Goal: Feedback & Contribution: Leave review/rating

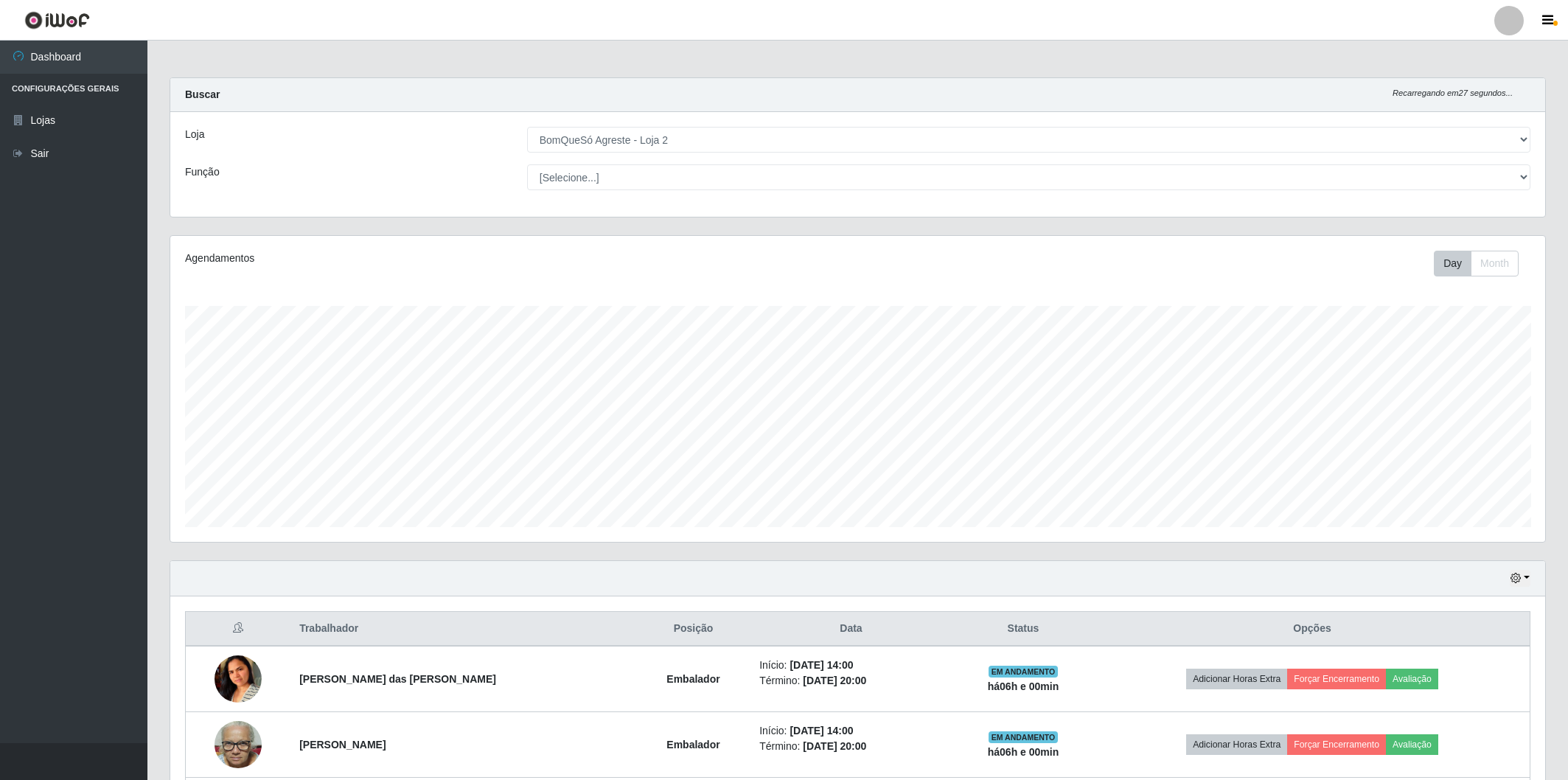
select select "214"
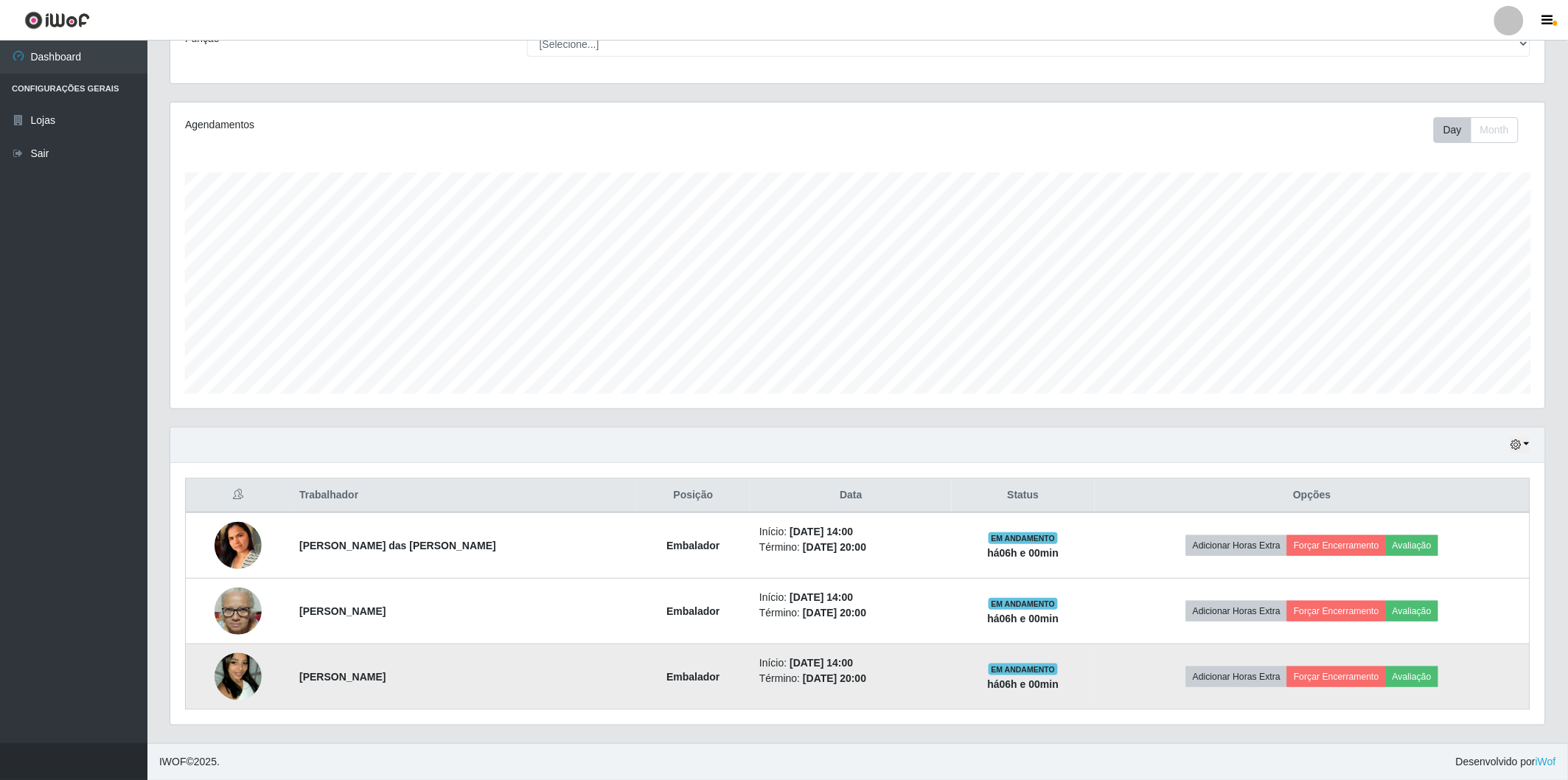
scroll to position [305, 1375]
click at [1395, 674] on button "Avaliação" at bounding box center [1412, 677] width 53 height 21
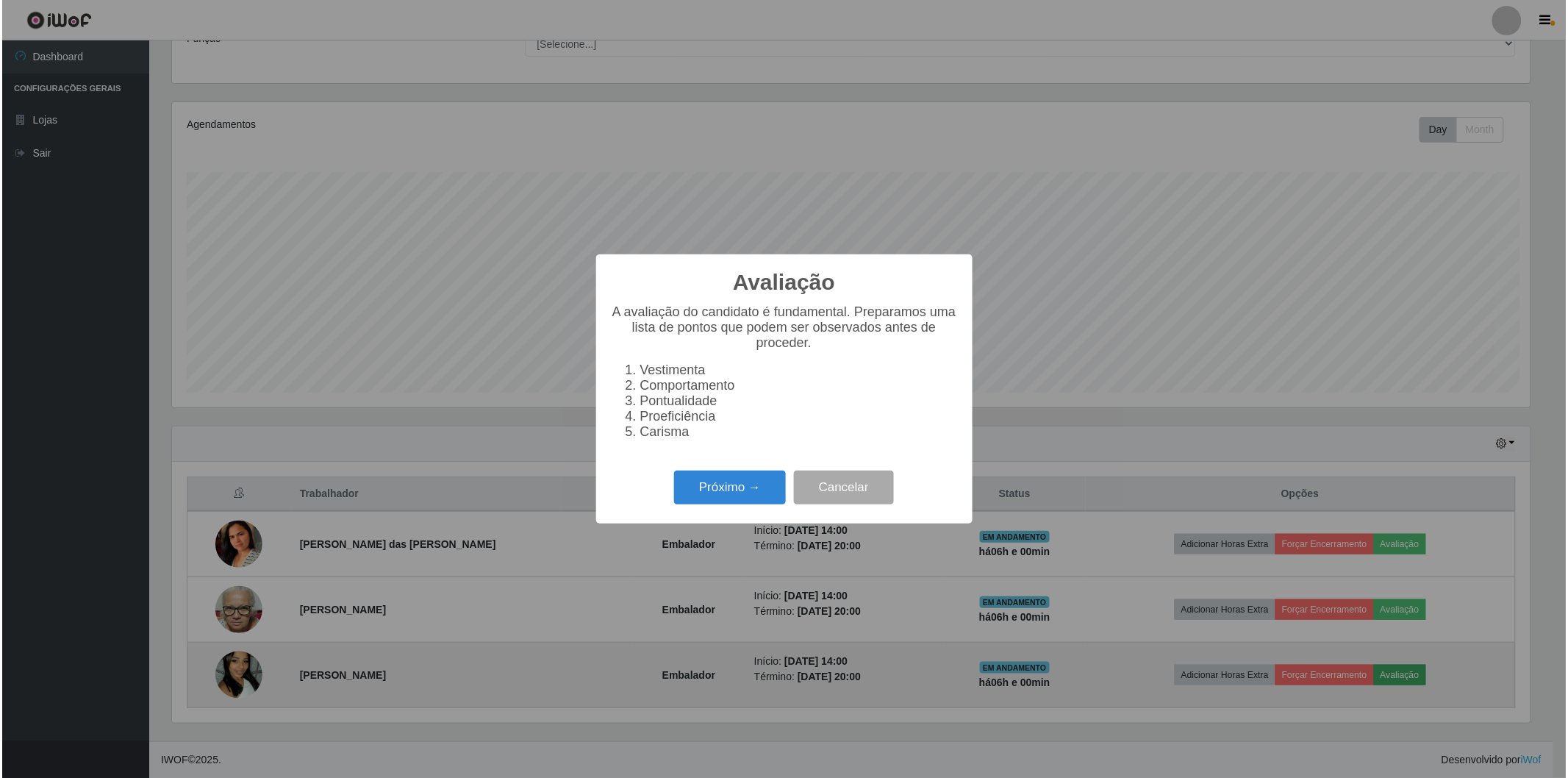
scroll to position [304, 1362]
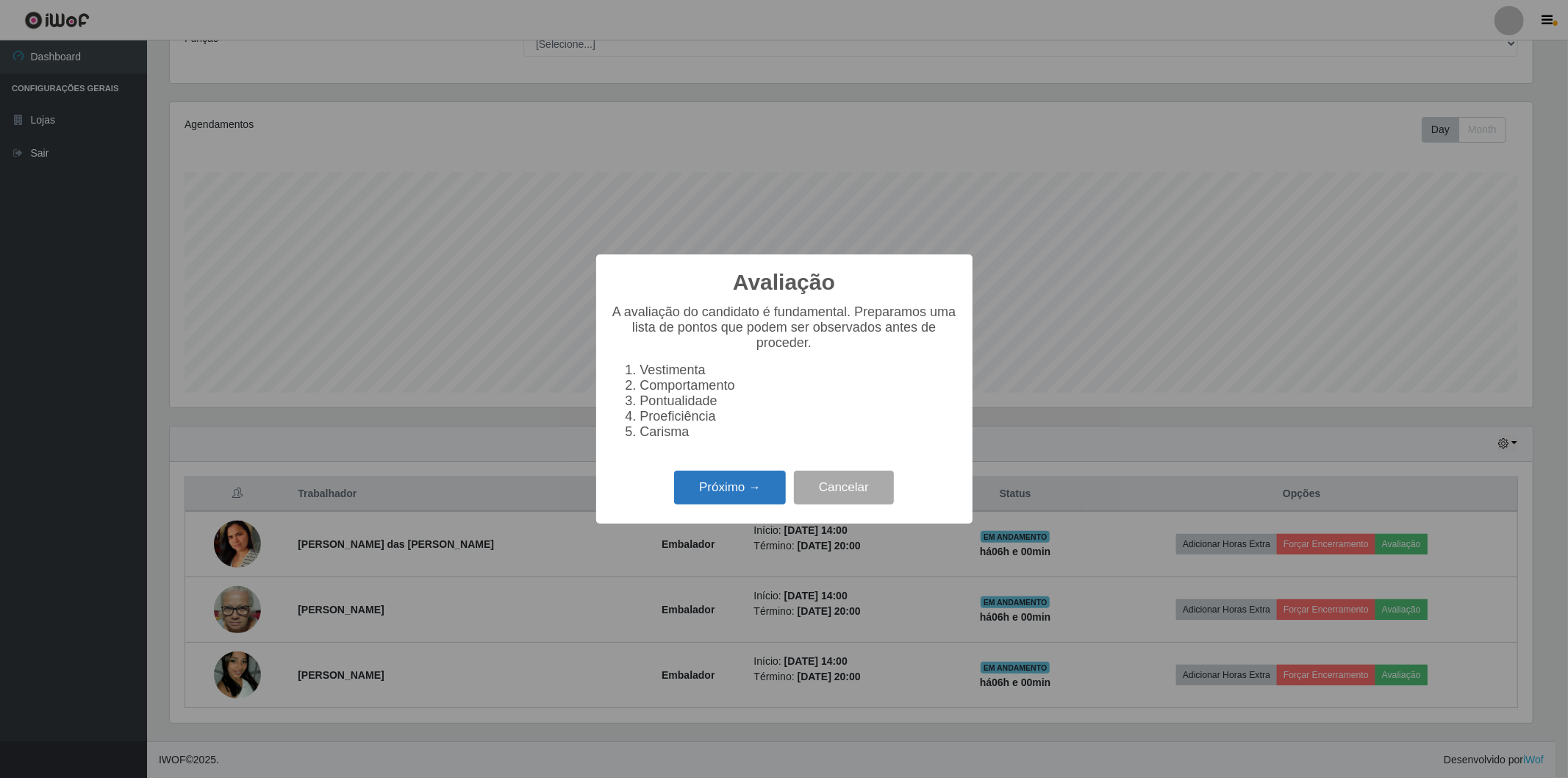
click at [703, 496] on button "Próximo →" at bounding box center [729, 488] width 111 height 35
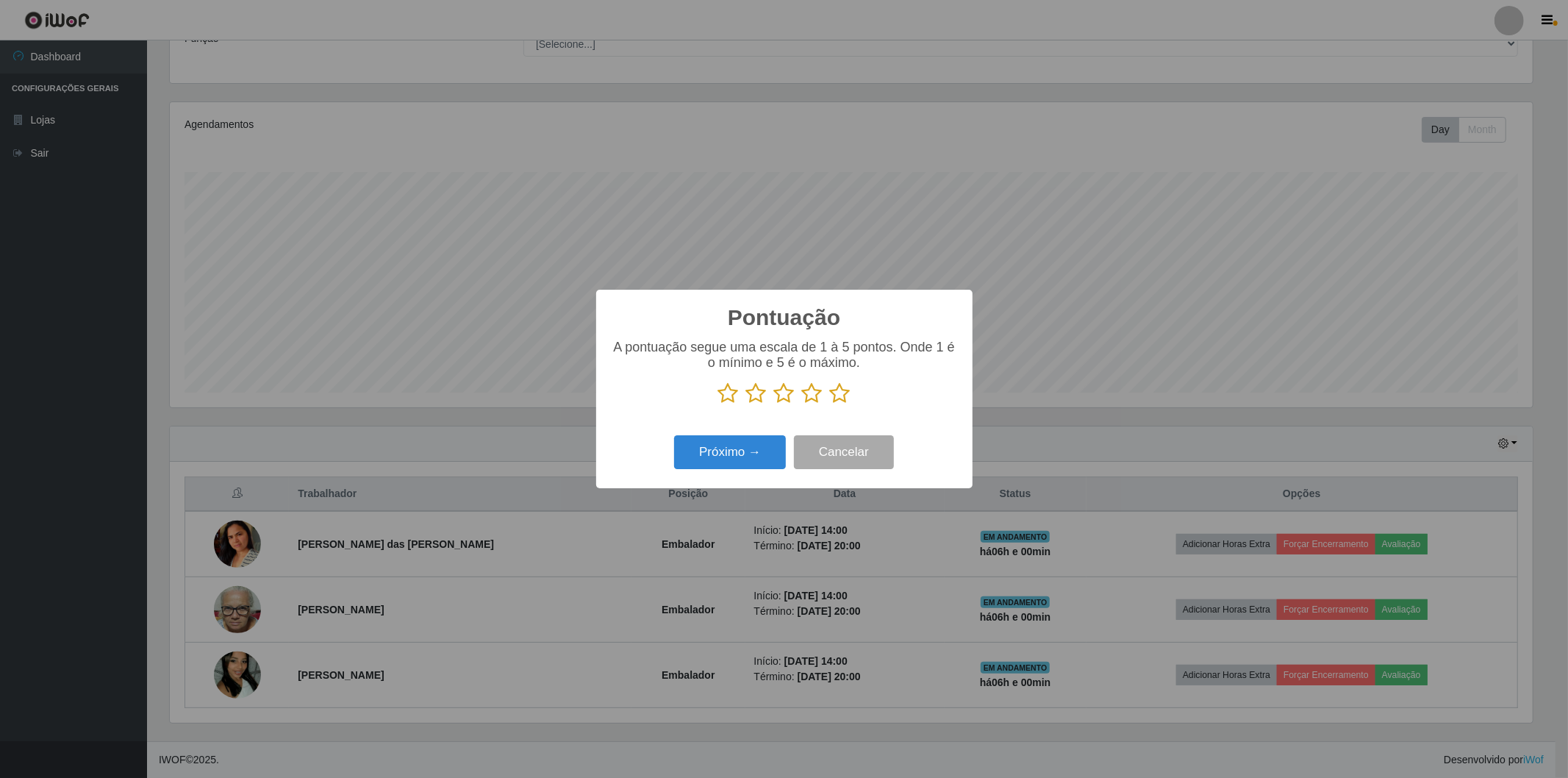
click at [836, 393] on icon at bounding box center [841, 393] width 21 height 22
click at [830, 404] on input "radio" at bounding box center [830, 404] width 0 height 0
click at [702, 449] on button "Próximo →" at bounding box center [729, 452] width 111 height 35
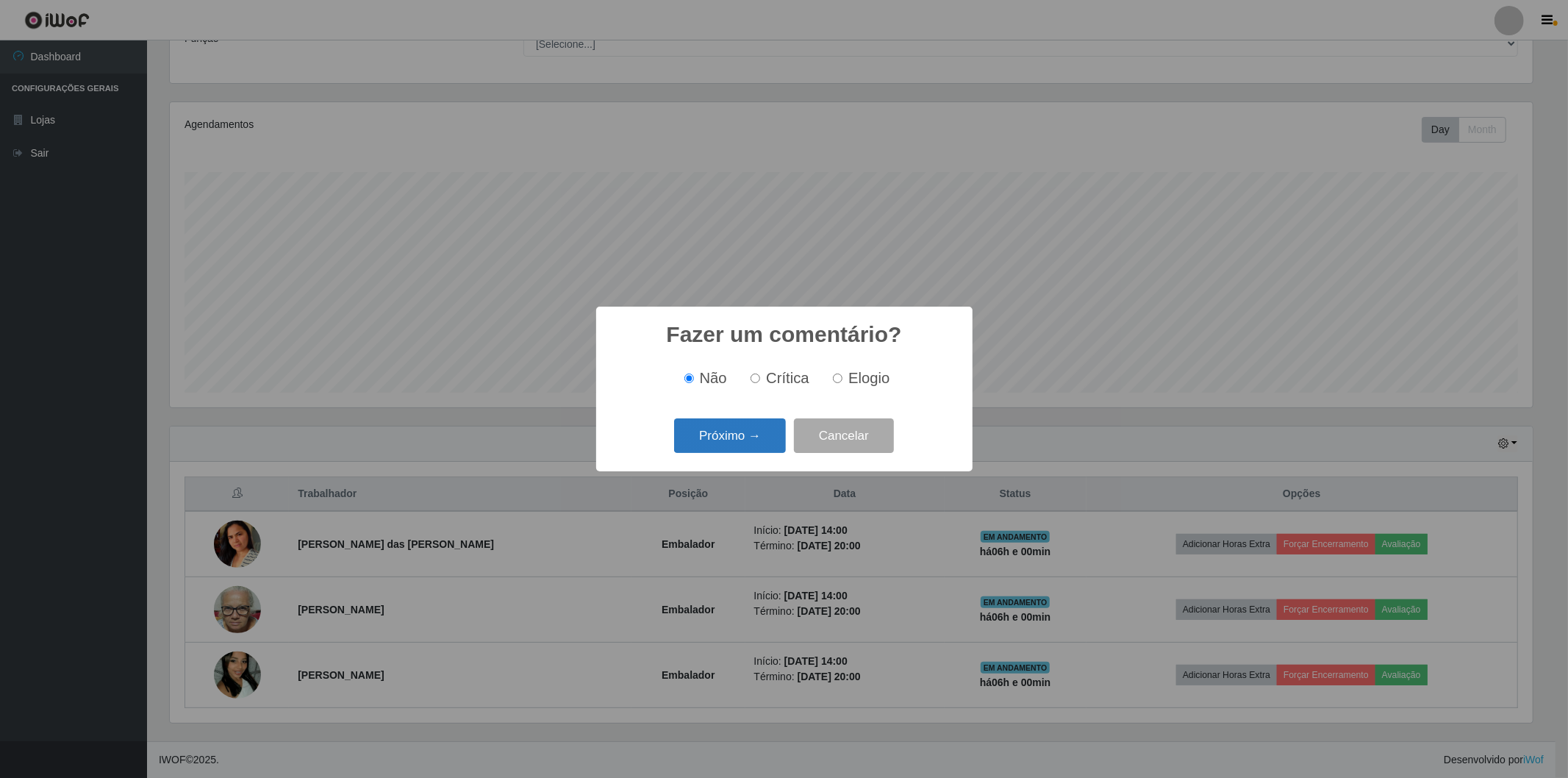
click at [723, 432] on button "Próximo →" at bounding box center [729, 435] width 111 height 35
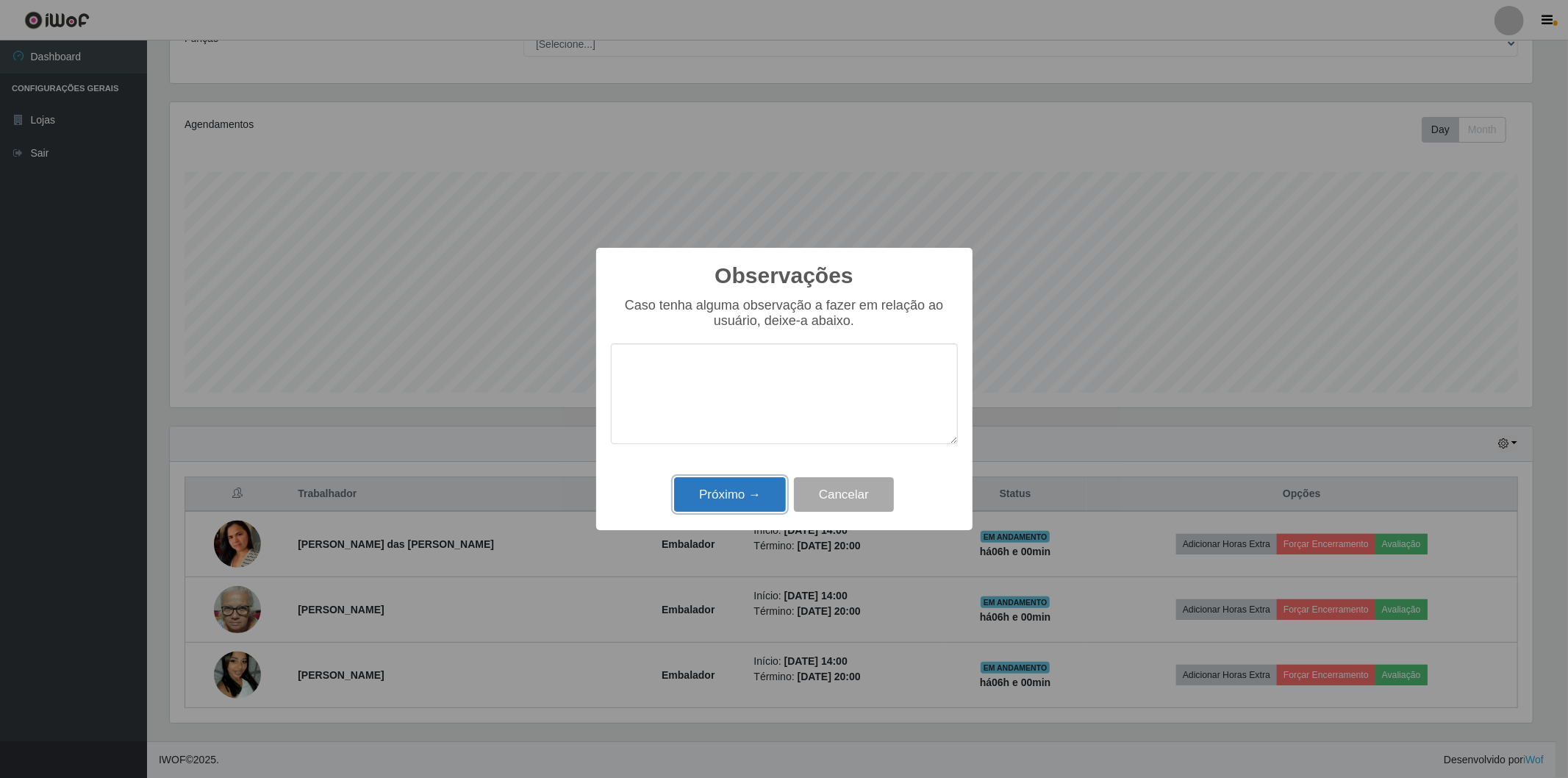
click at [728, 502] on button "Próximo →" at bounding box center [729, 494] width 111 height 35
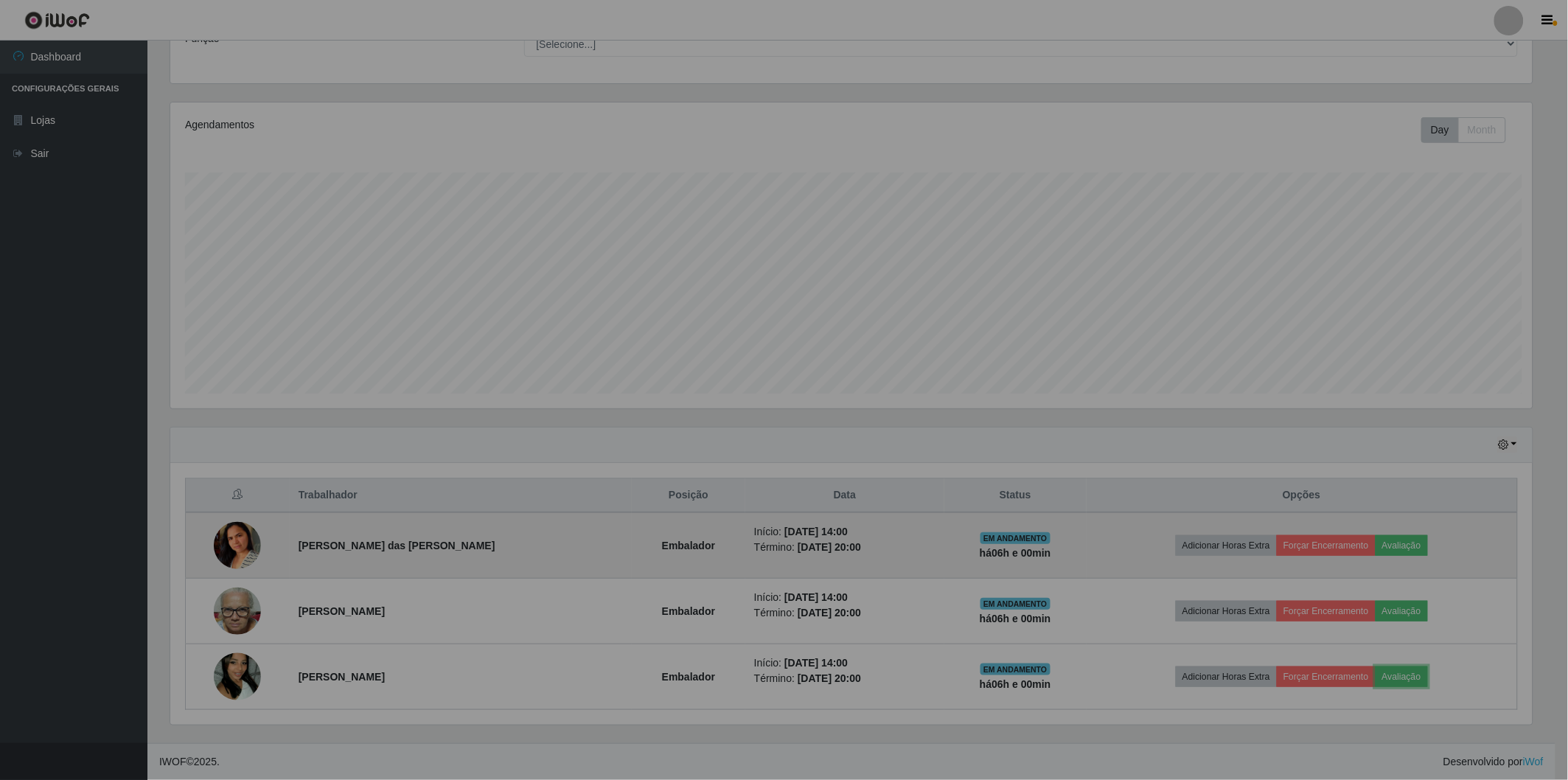
scroll to position [305, 1375]
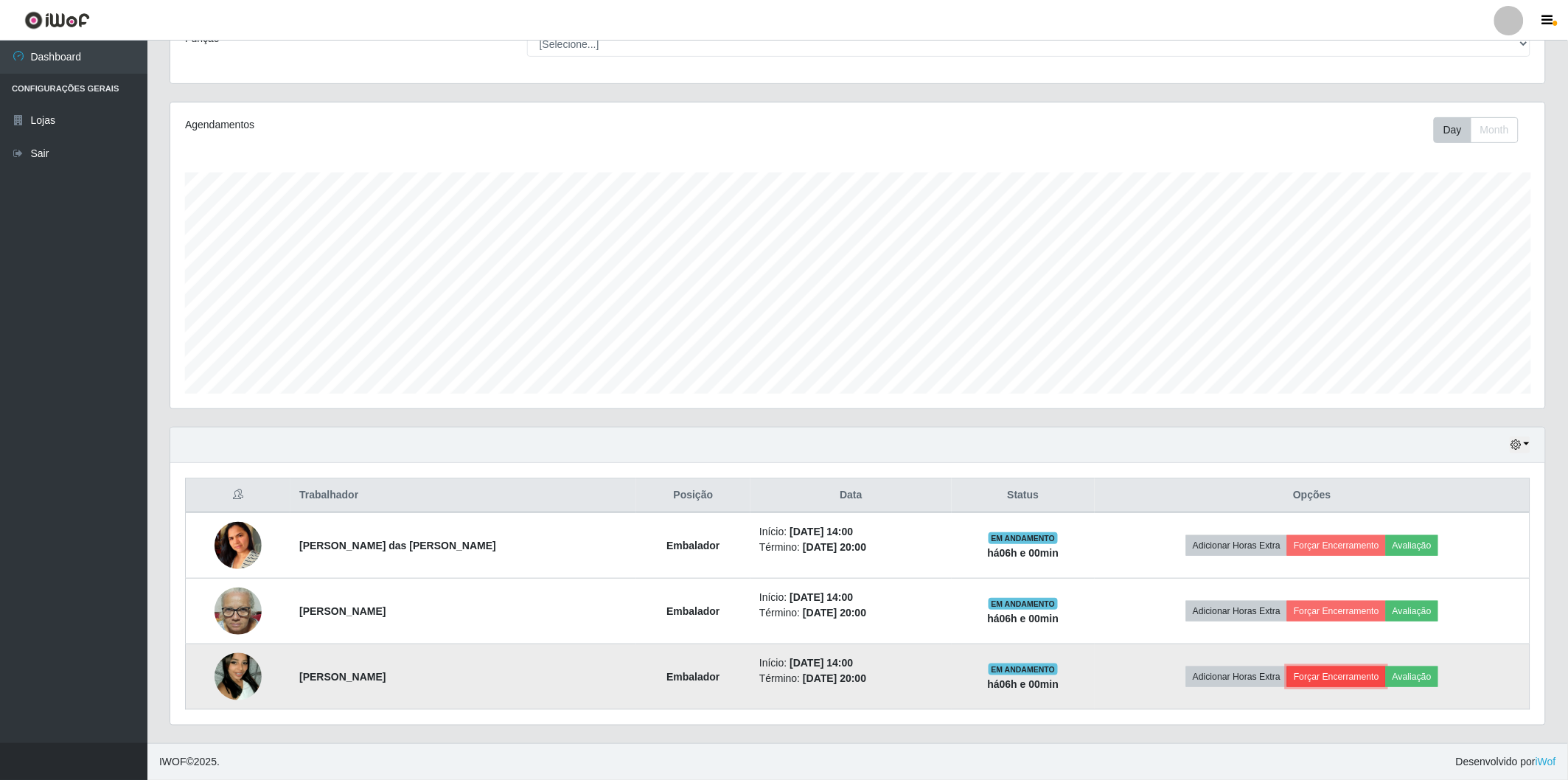
click at [1323, 674] on button "Forçar Encerramento" at bounding box center [1336, 677] width 99 height 21
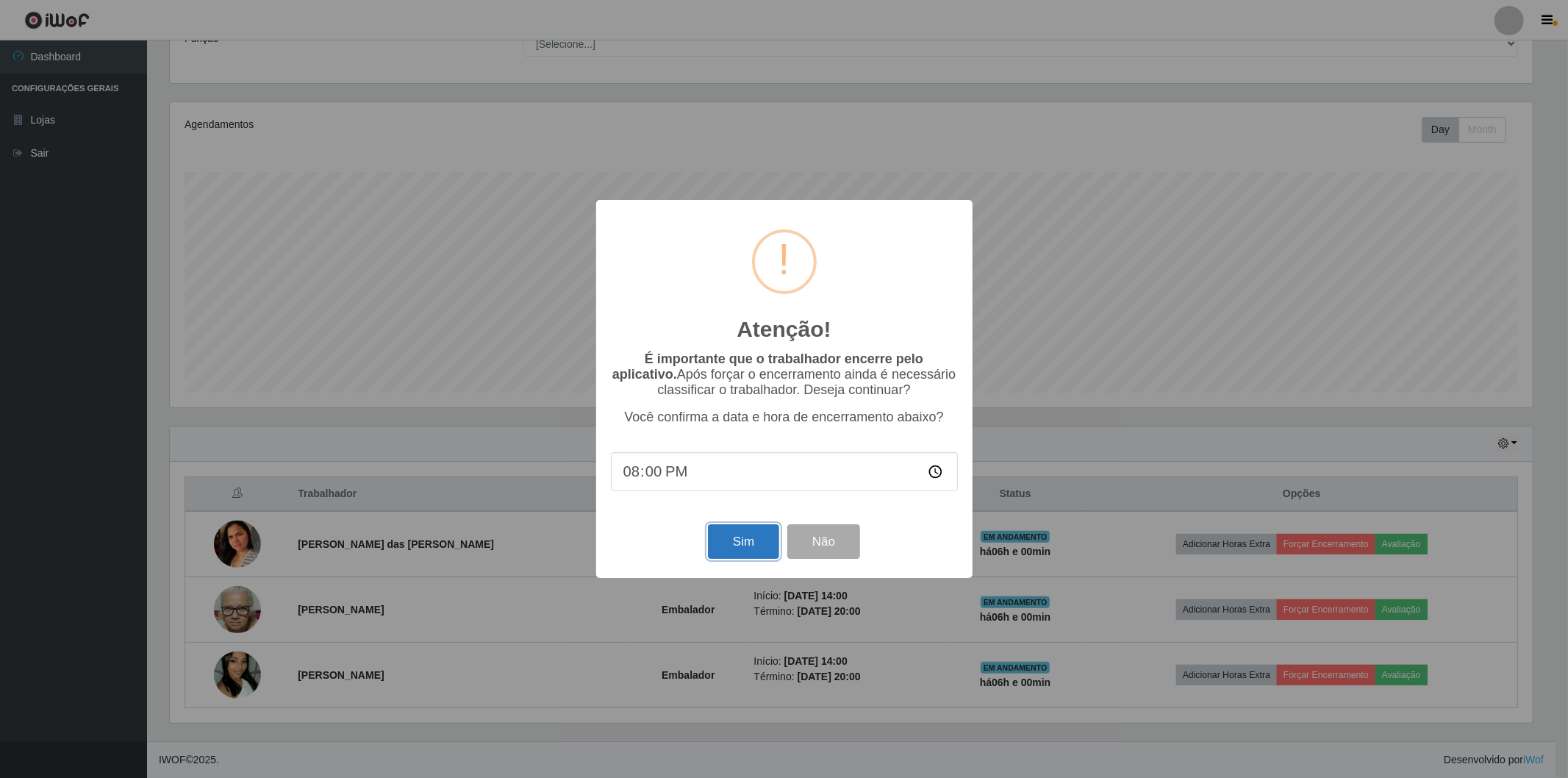
click at [767, 551] on button "Sim" at bounding box center [743, 541] width 71 height 35
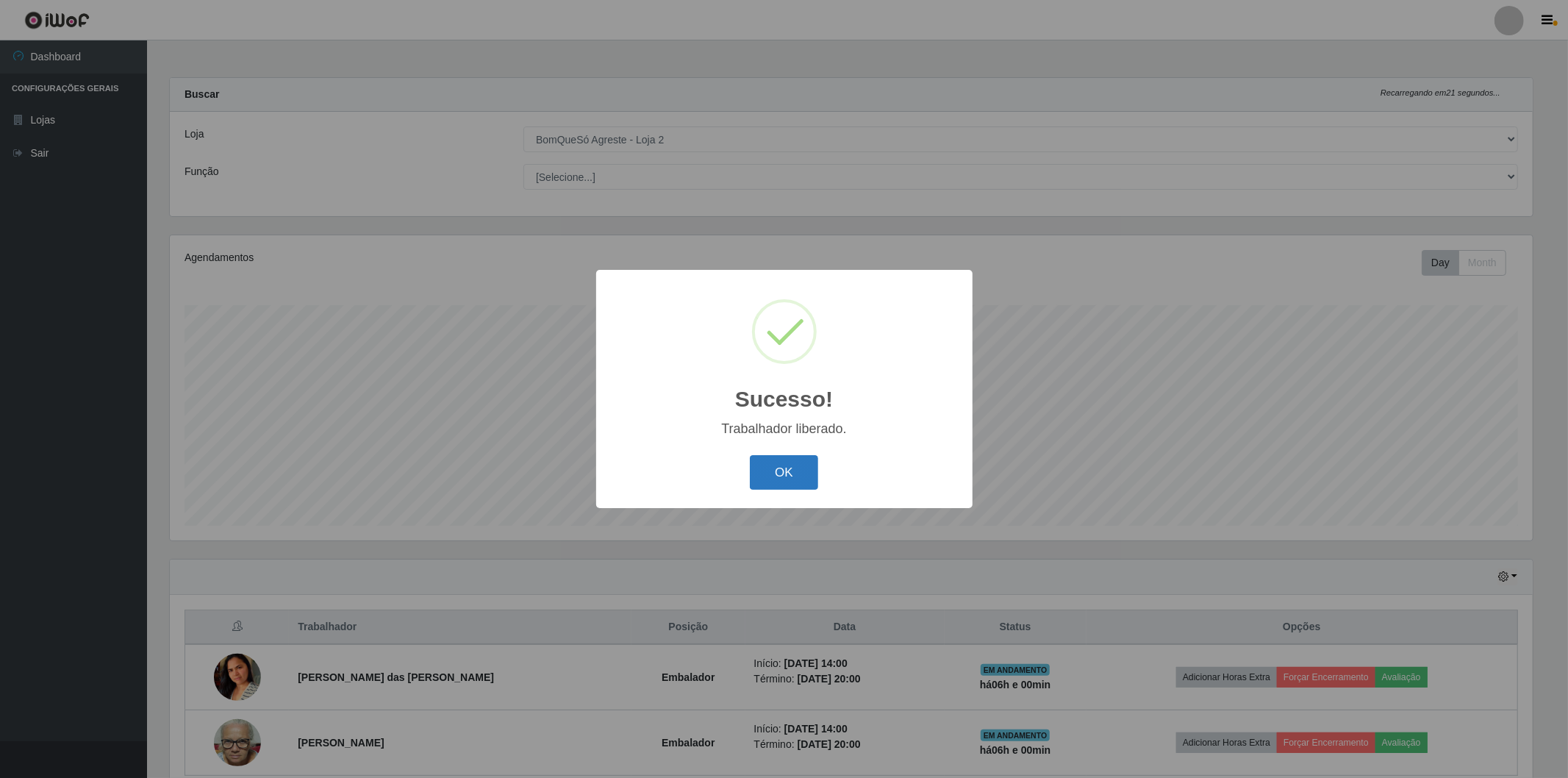
click at [805, 476] on button "OK" at bounding box center [784, 472] width 68 height 35
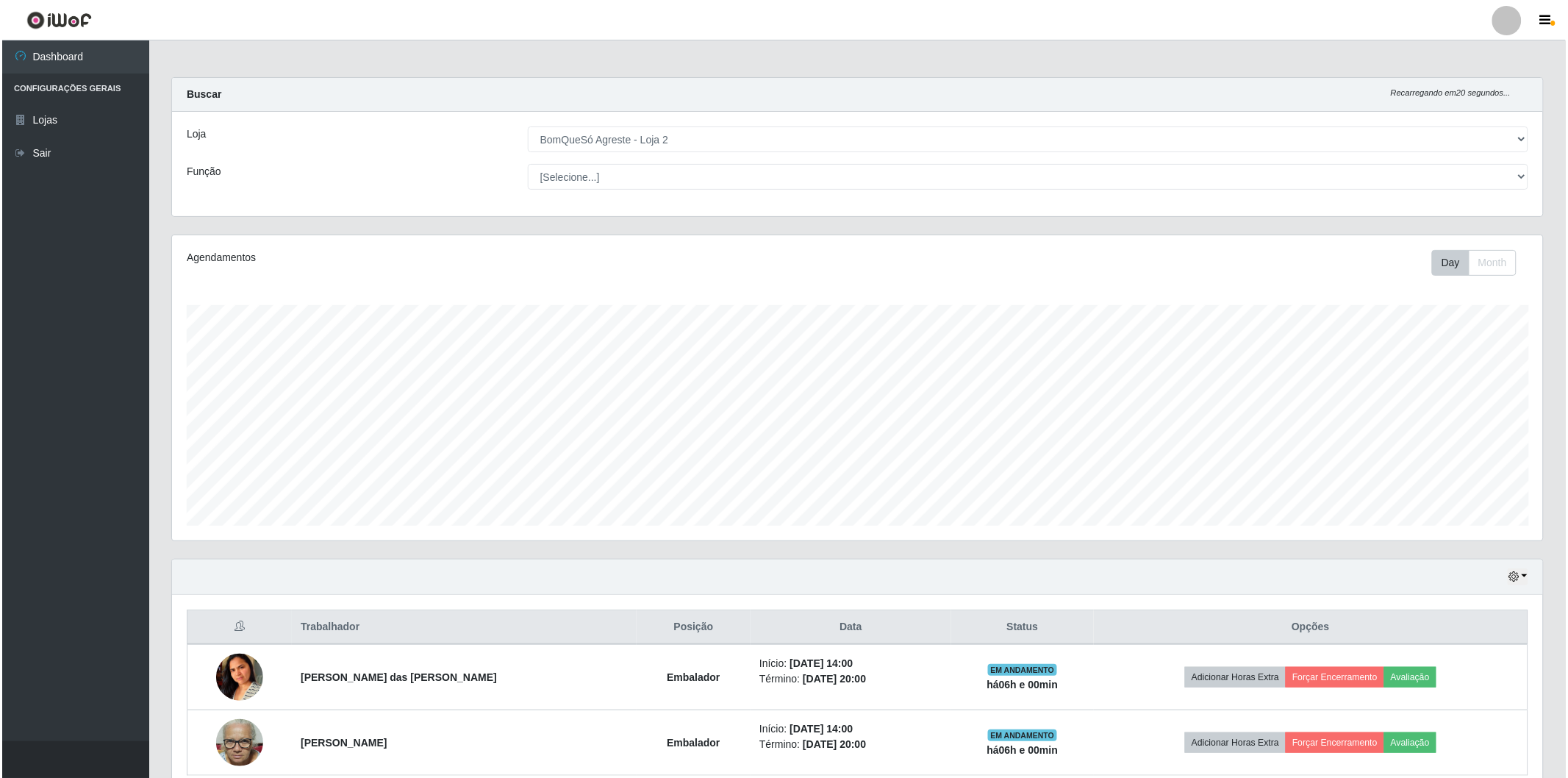
scroll to position [67, 0]
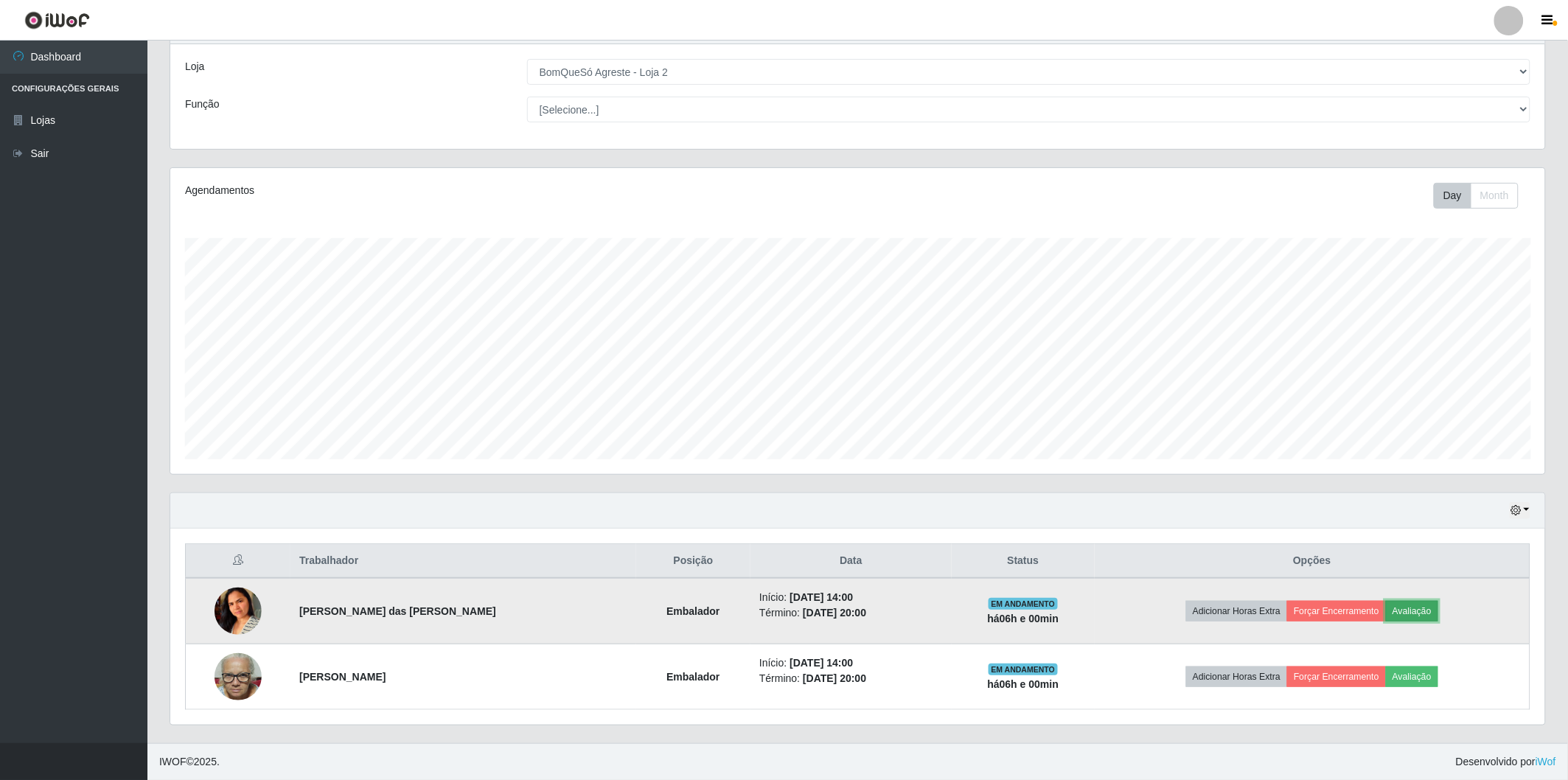
click at [1433, 605] on button "Avaliação" at bounding box center [1412, 611] width 53 height 21
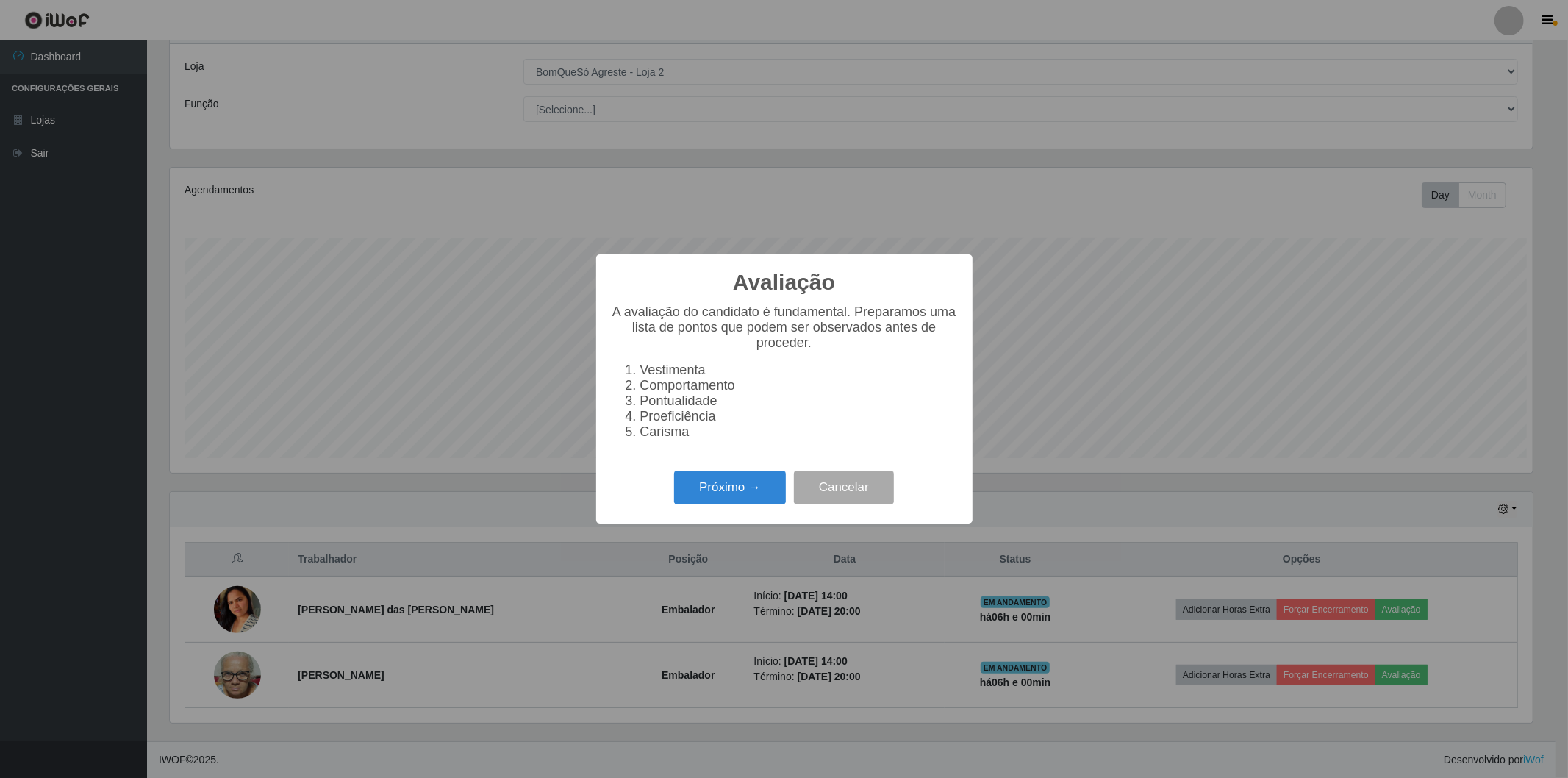
scroll to position [304, 1362]
click at [747, 485] on button "Próximo →" at bounding box center [729, 488] width 111 height 35
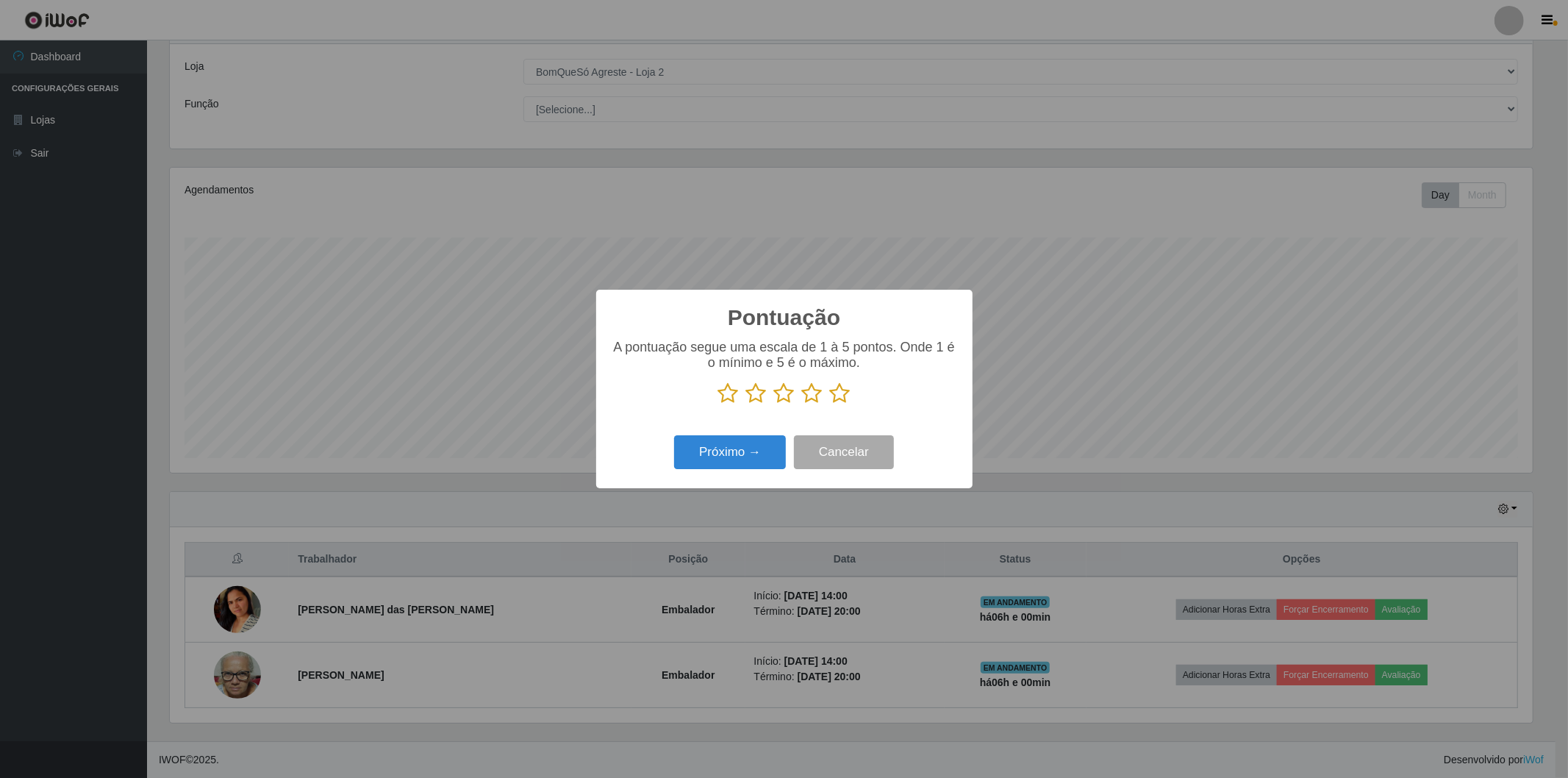
click at [847, 393] on icon at bounding box center [841, 393] width 21 height 22
click at [830, 404] on input "radio" at bounding box center [830, 404] width 0 height 0
click at [738, 444] on button "Próximo →" at bounding box center [729, 452] width 111 height 35
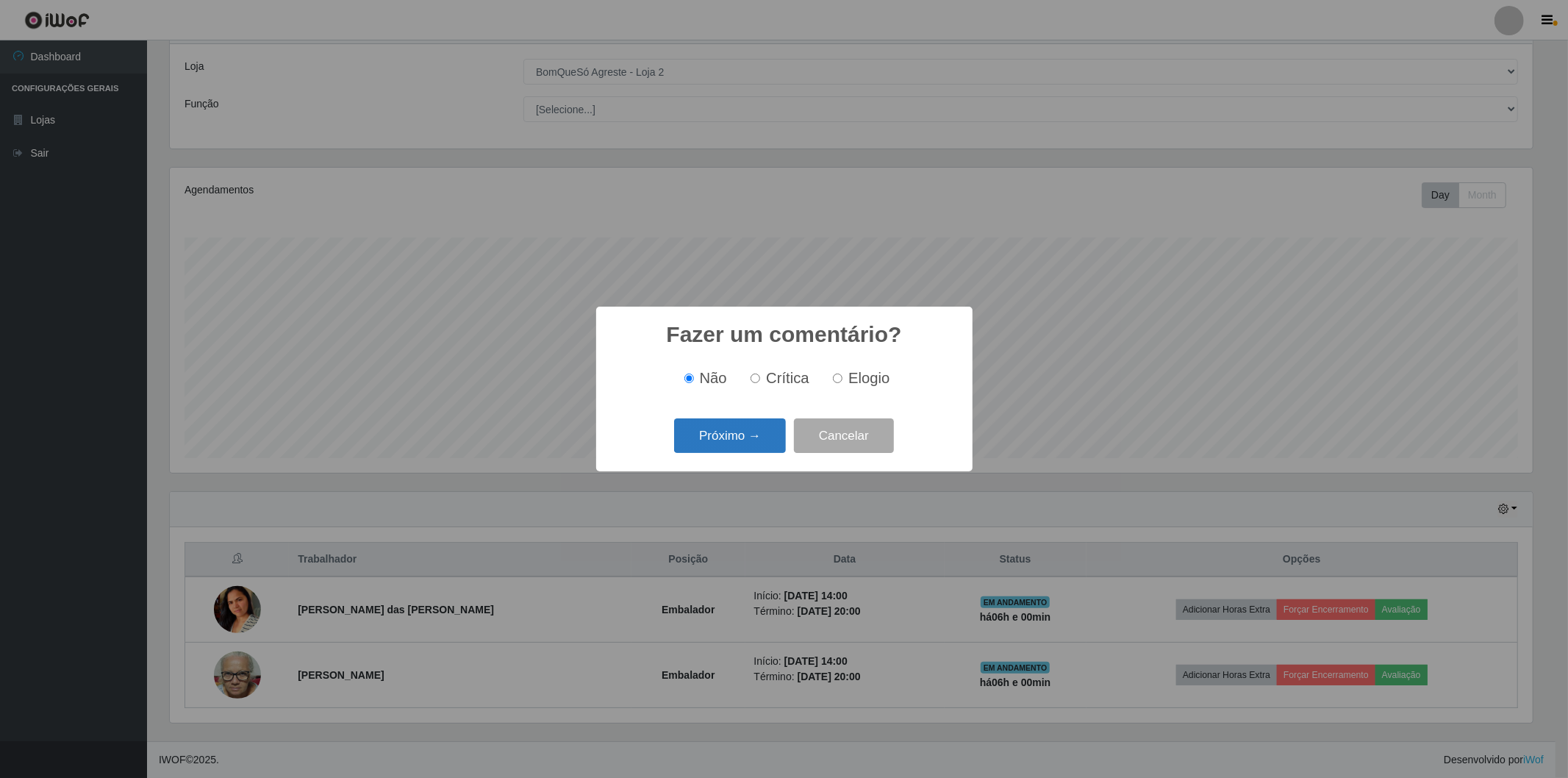
click at [742, 433] on button "Próximo →" at bounding box center [729, 435] width 111 height 35
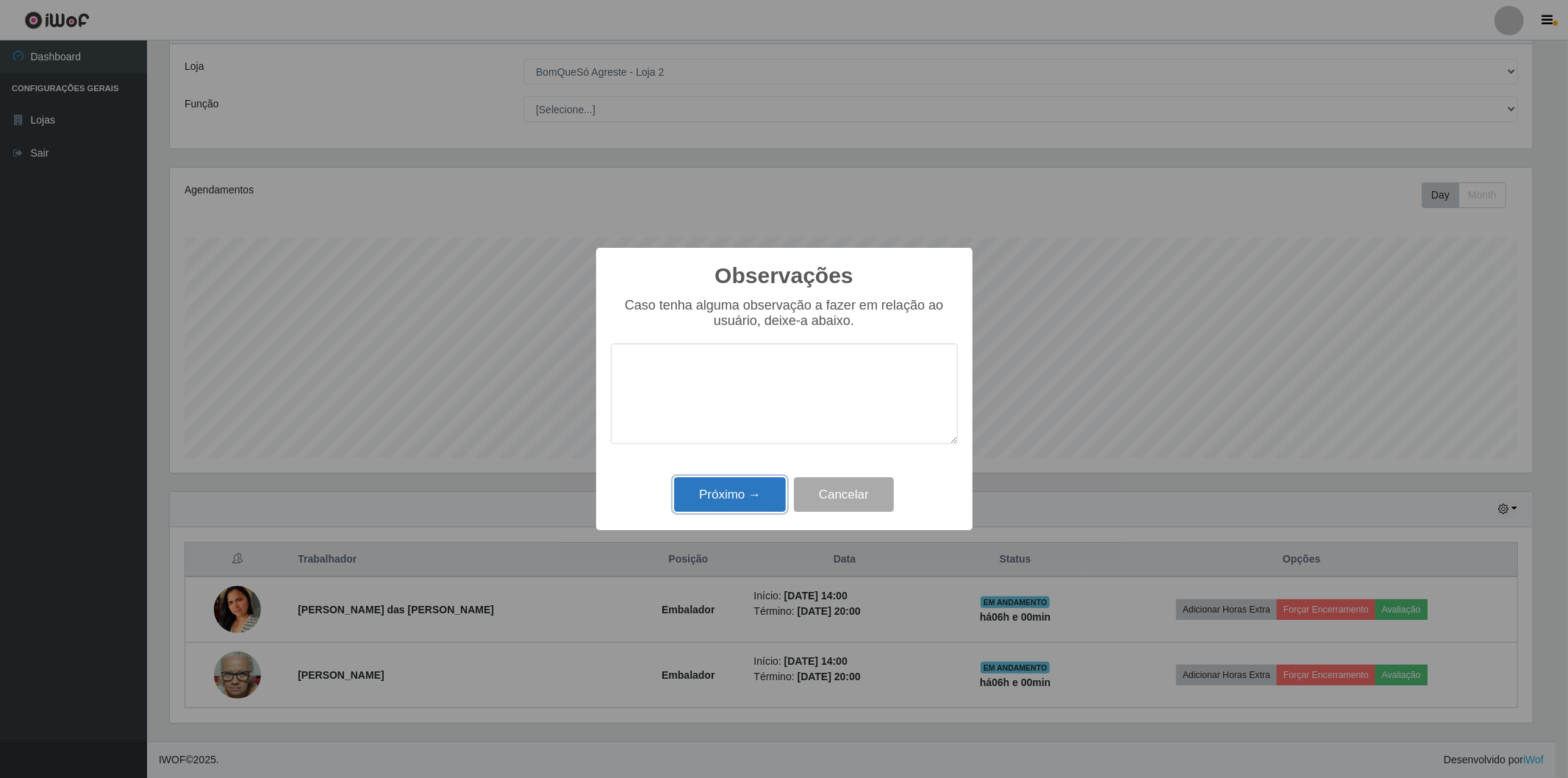
click at [740, 498] on button "Próximo →" at bounding box center [729, 494] width 111 height 35
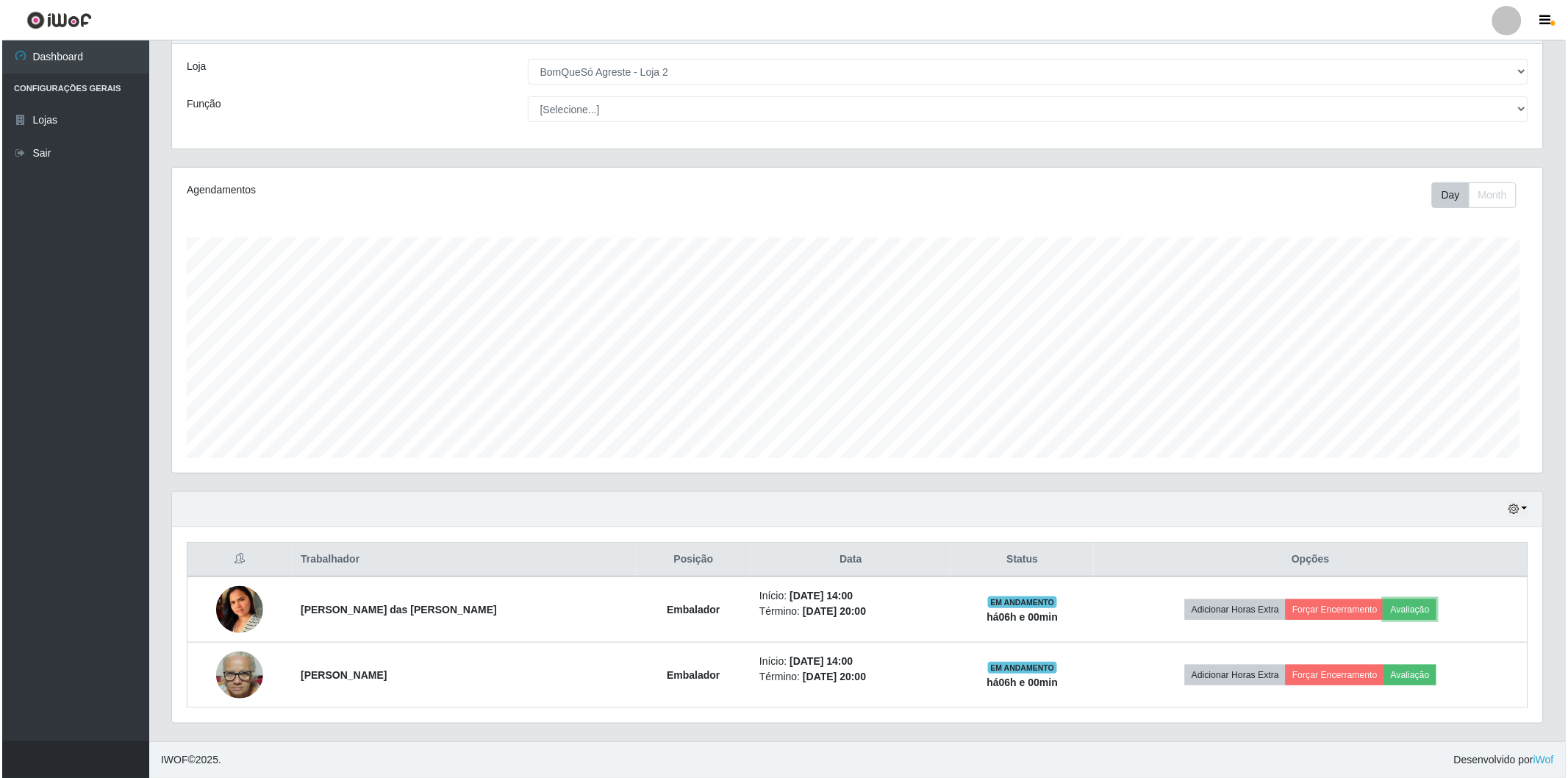
scroll to position [304, 1370]
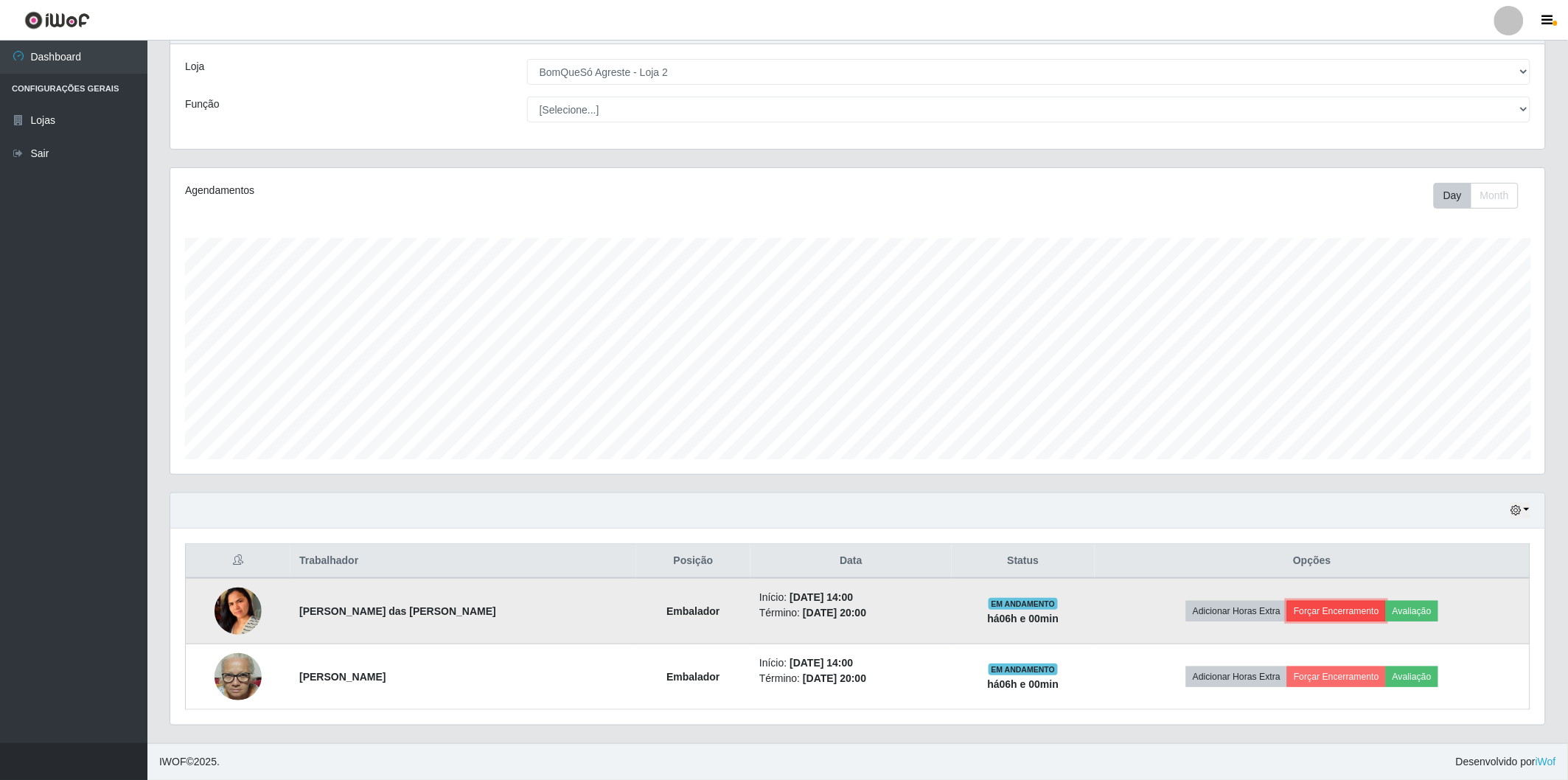
click at [1325, 616] on button "Forçar Encerramento" at bounding box center [1336, 611] width 99 height 21
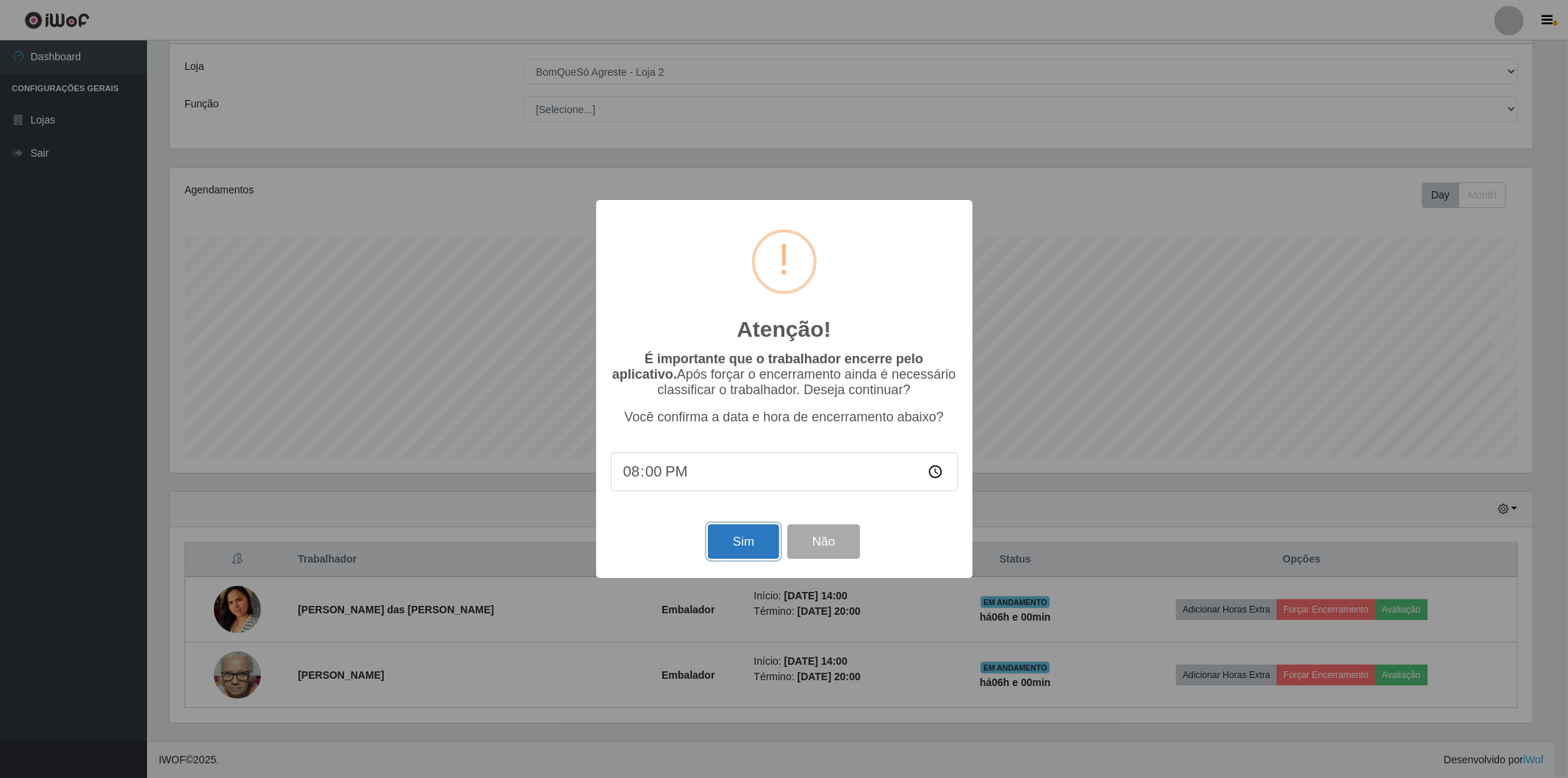
click at [734, 545] on button "Sim" at bounding box center [743, 541] width 71 height 35
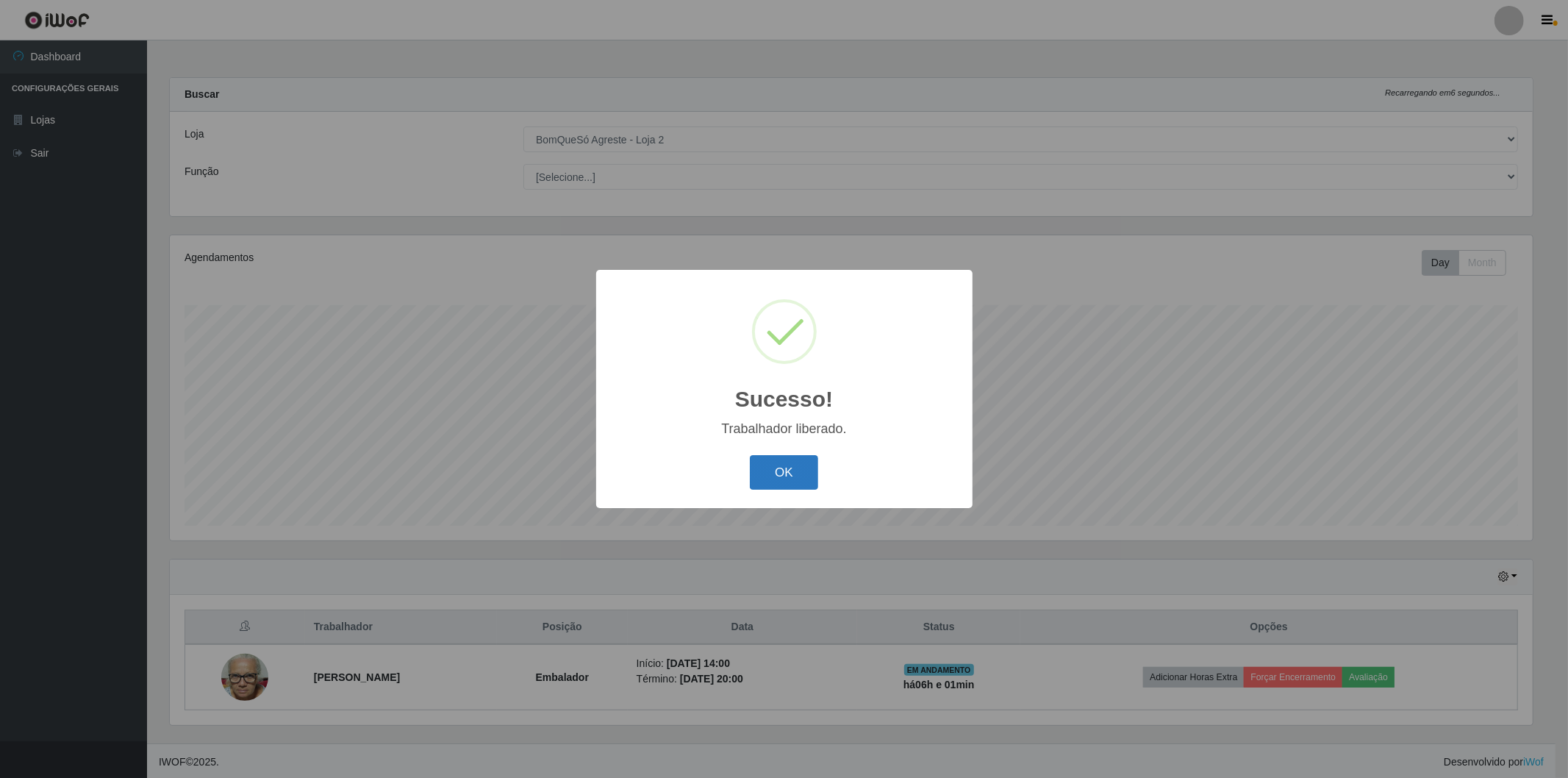
click at [789, 471] on button "OK" at bounding box center [784, 472] width 68 height 35
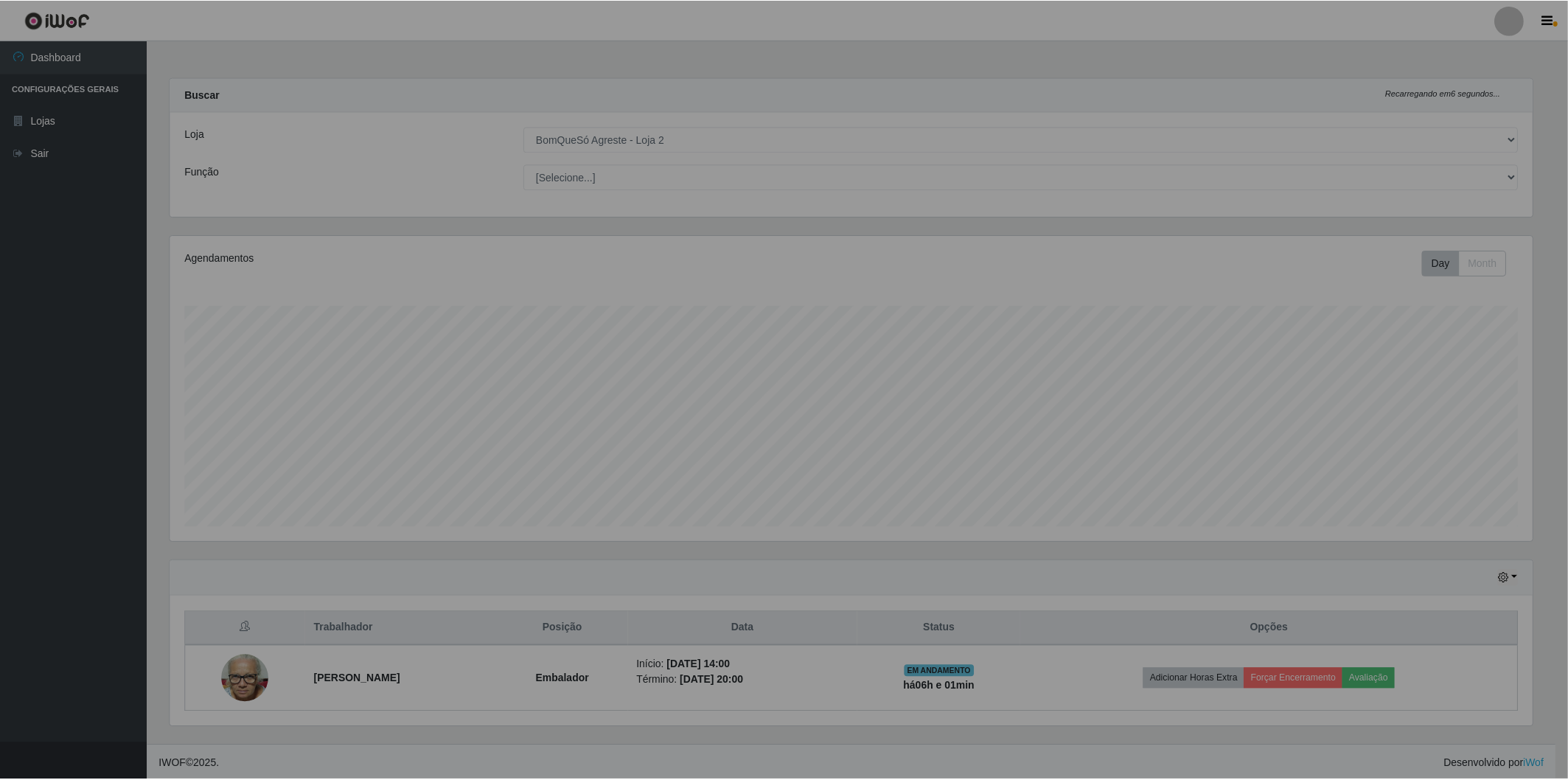
scroll to position [0, 0]
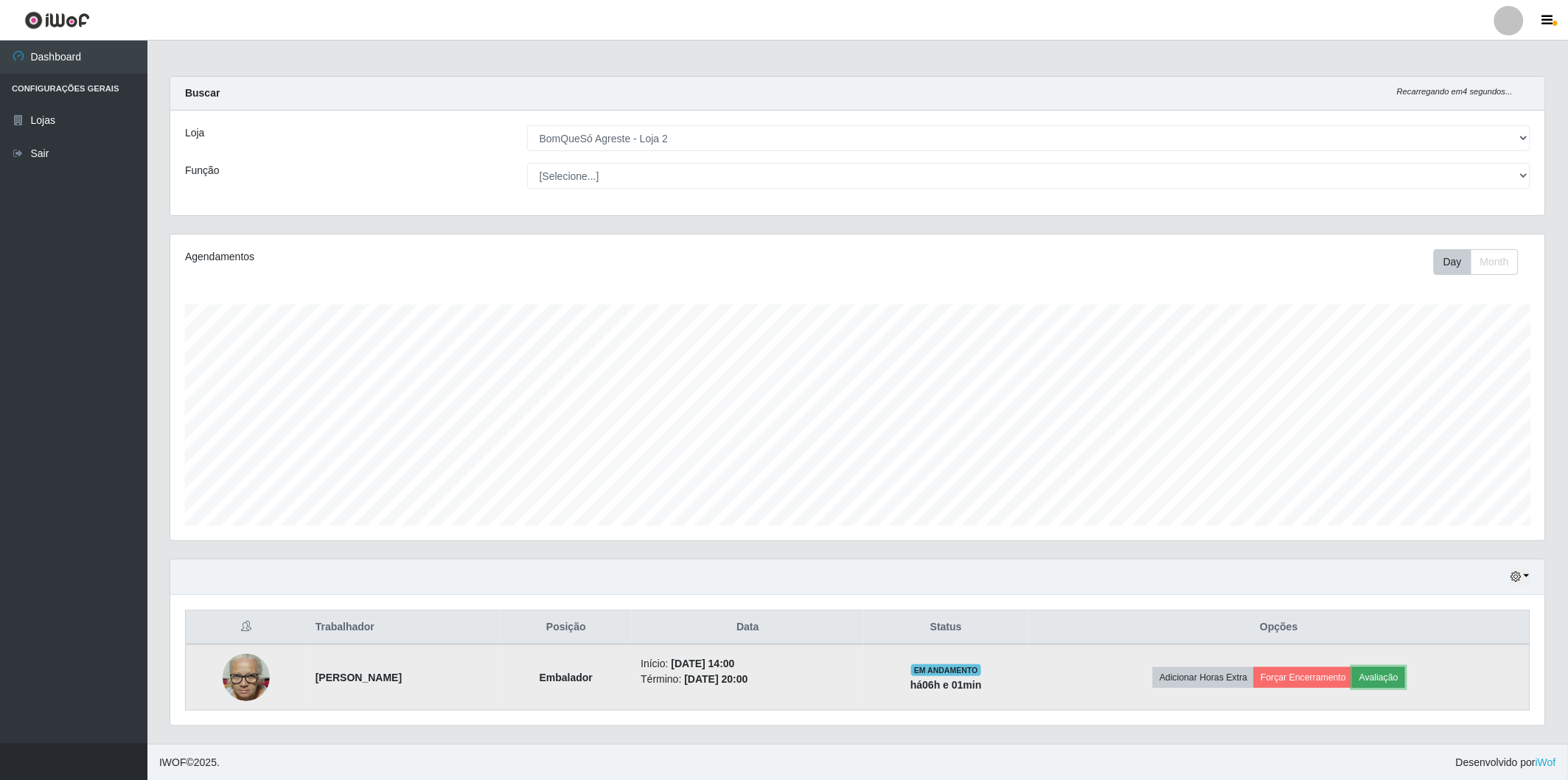
click at [1406, 685] on button "Avaliação" at bounding box center [1379, 678] width 53 height 21
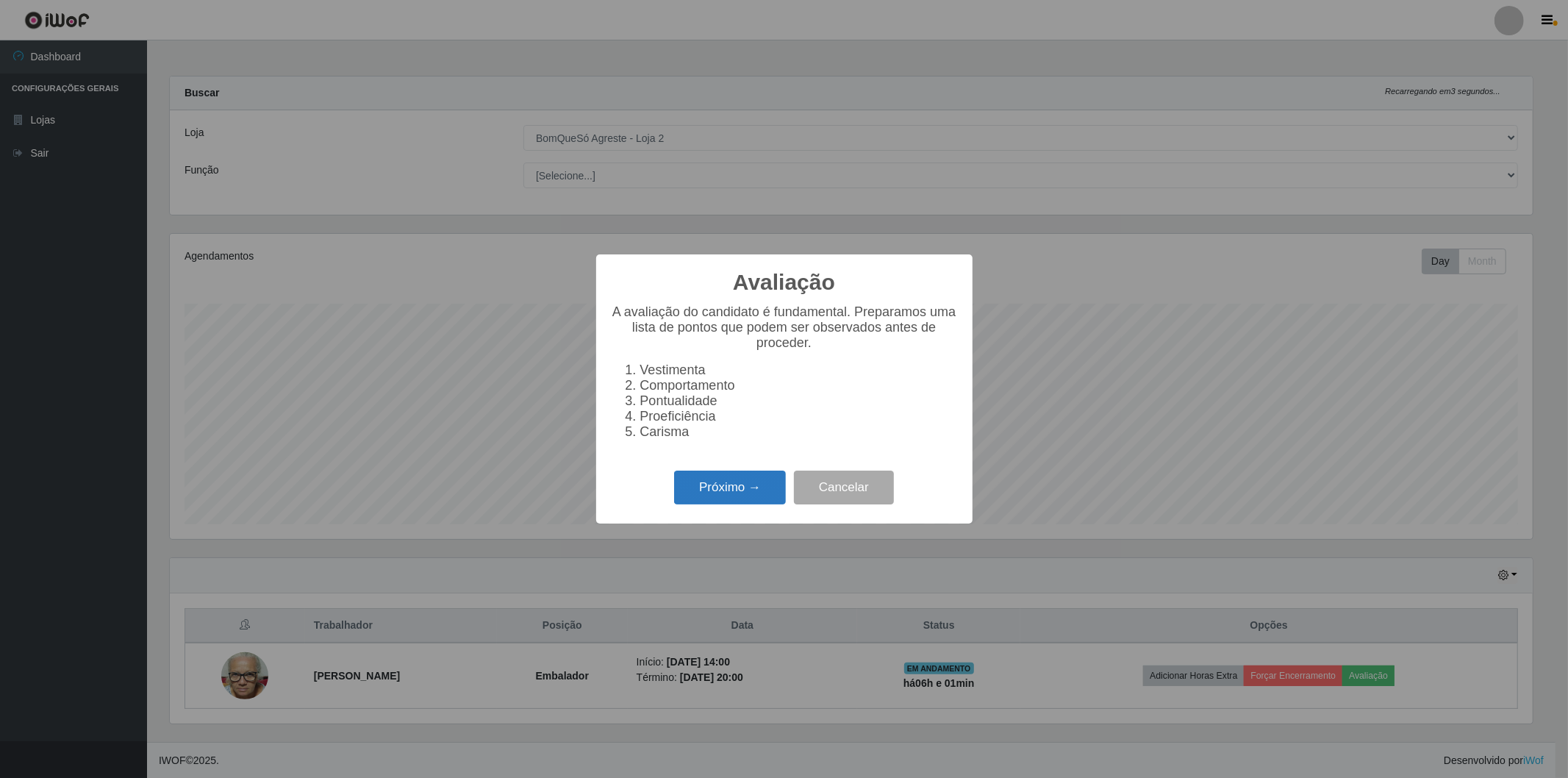
click at [725, 494] on button "Próximo →" at bounding box center [729, 488] width 111 height 35
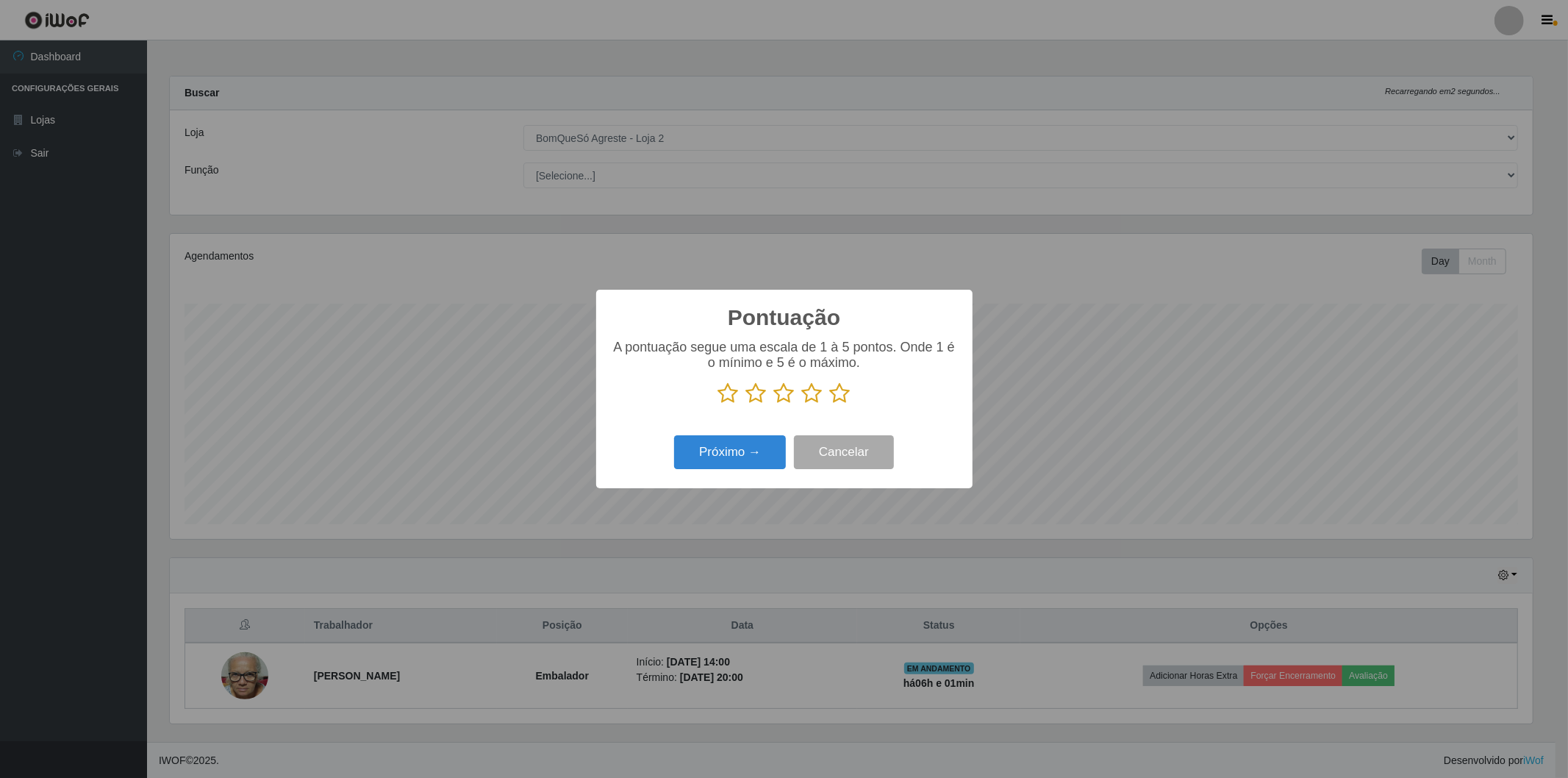
click at [805, 399] on icon at bounding box center [813, 393] width 21 height 22
click at [802, 404] on input "radio" at bounding box center [802, 404] width 0 height 0
click at [724, 473] on div "Próximo → Cancelar" at bounding box center [784, 451] width 347 height 42
click at [843, 398] on icon at bounding box center [841, 393] width 21 height 22
click at [830, 404] on input "radio" at bounding box center [830, 404] width 0 height 0
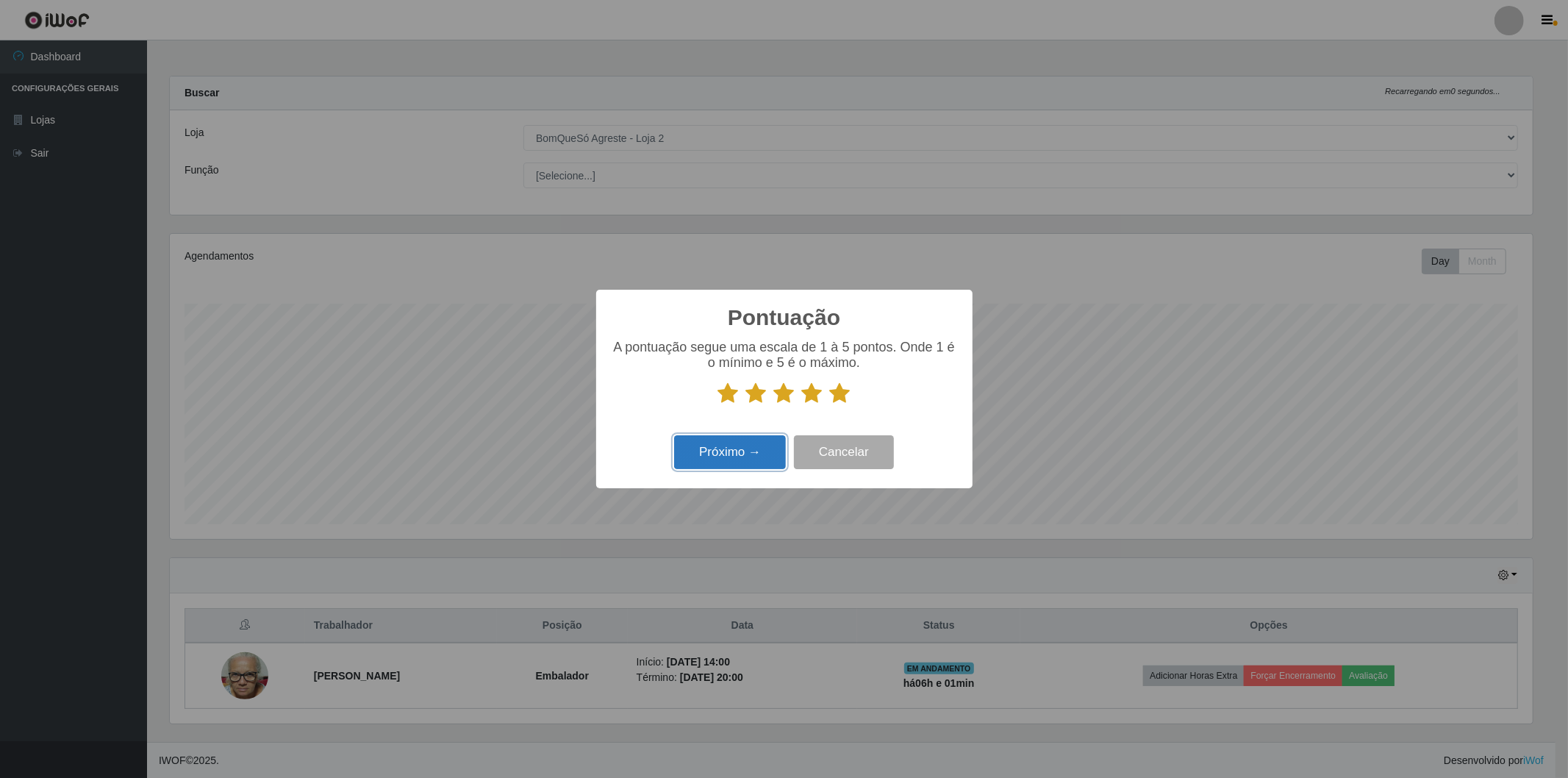
click at [755, 448] on button "Próximo →" at bounding box center [729, 452] width 111 height 35
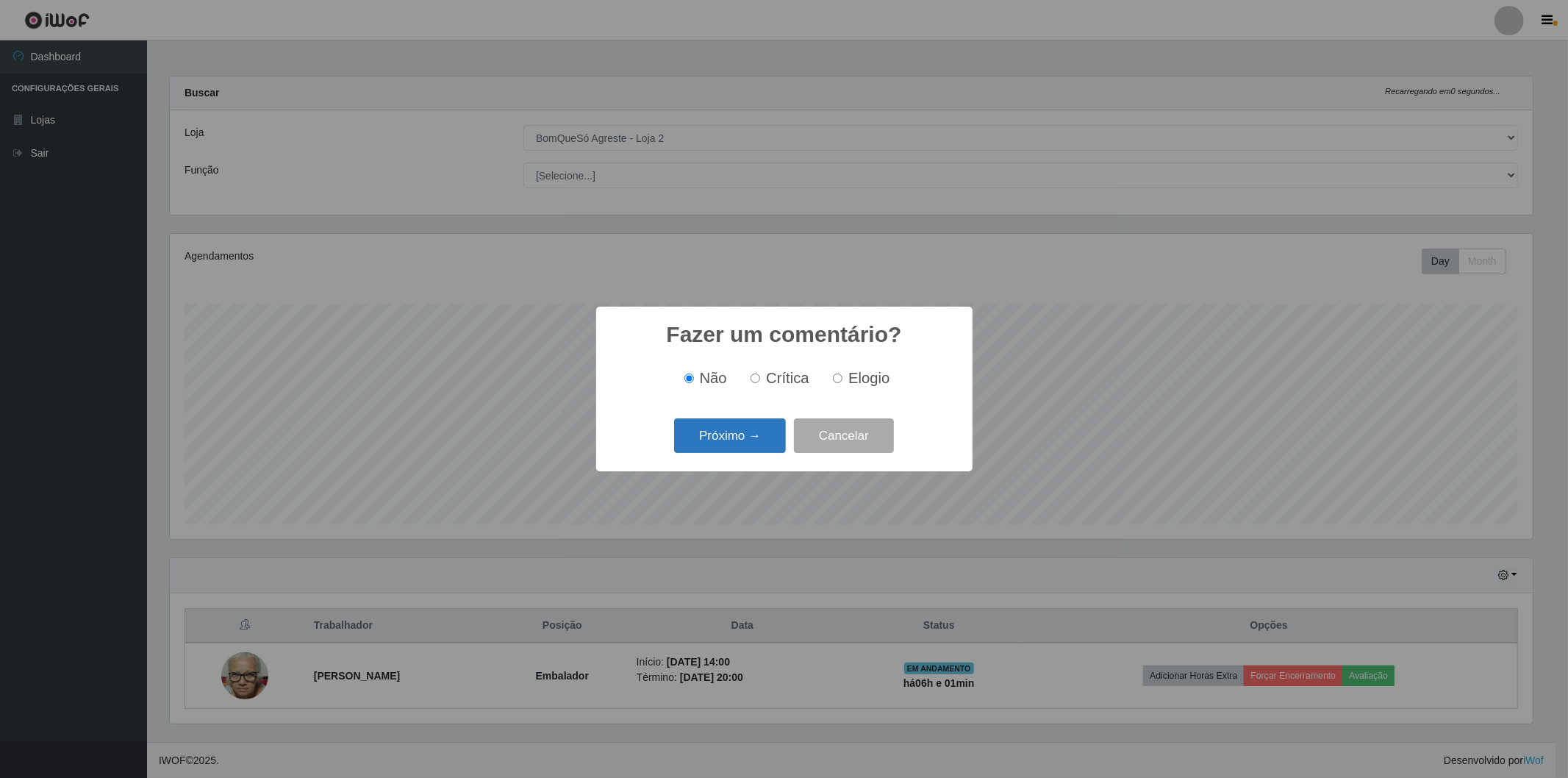
click at [752, 449] on button "Próximo →" at bounding box center [729, 435] width 111 height 35
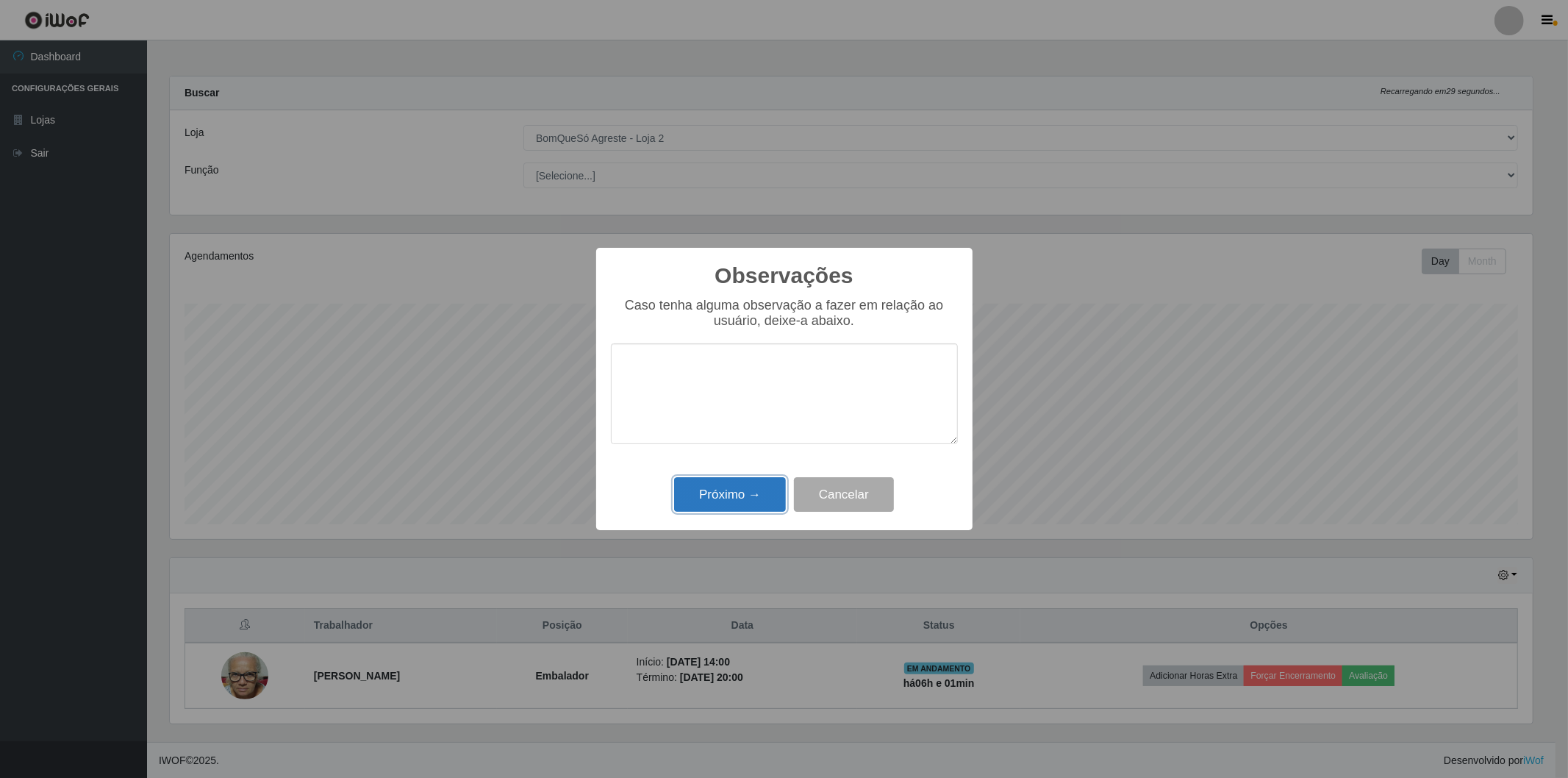
click at [751, 488] on button "Próximo →" at bounding box center [729, 494] width 111 height 35
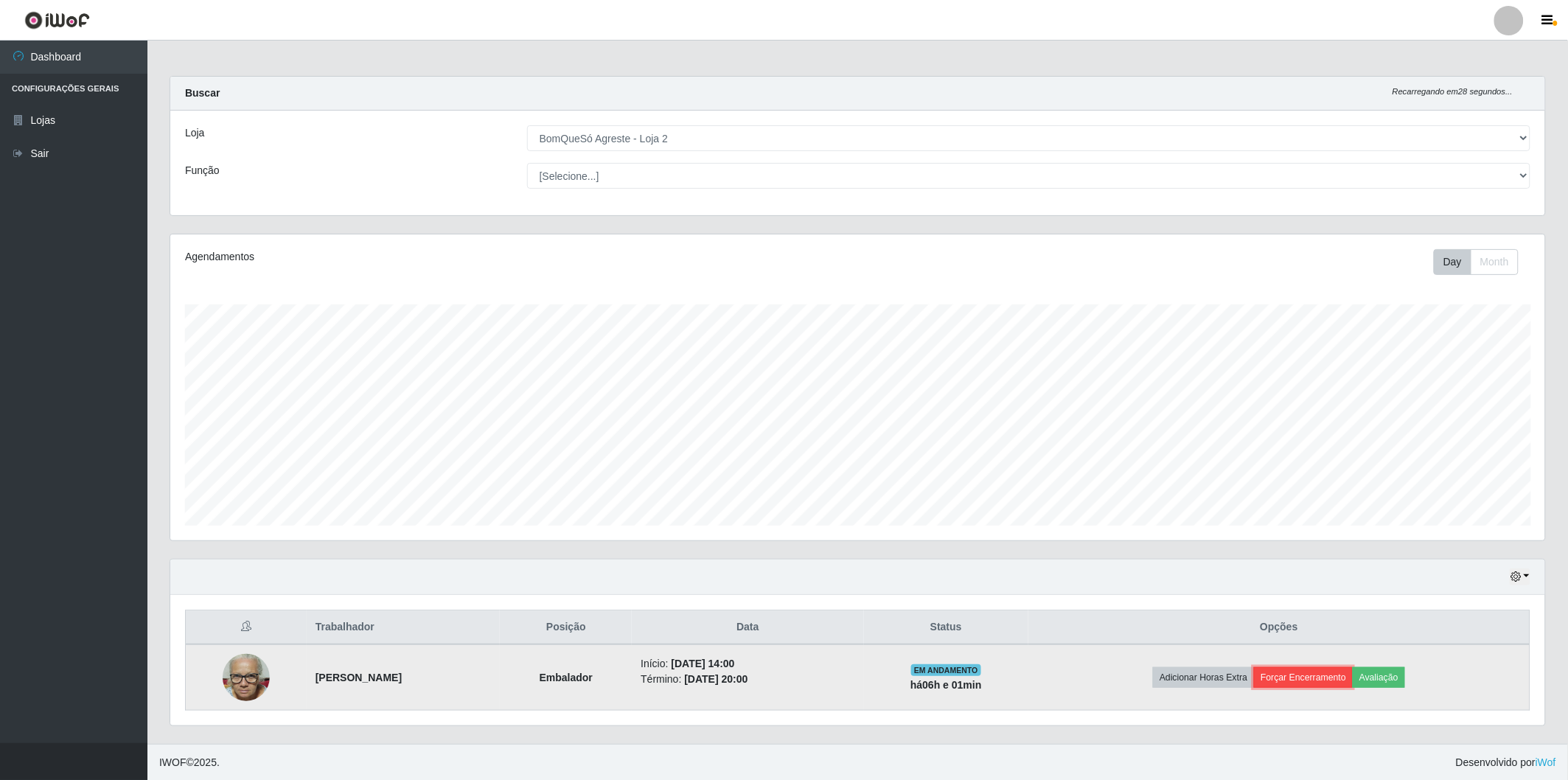
click at [1333, 676] on button "Forçar Encerramento" at bounding box center [1303, 678] width 99 height 21
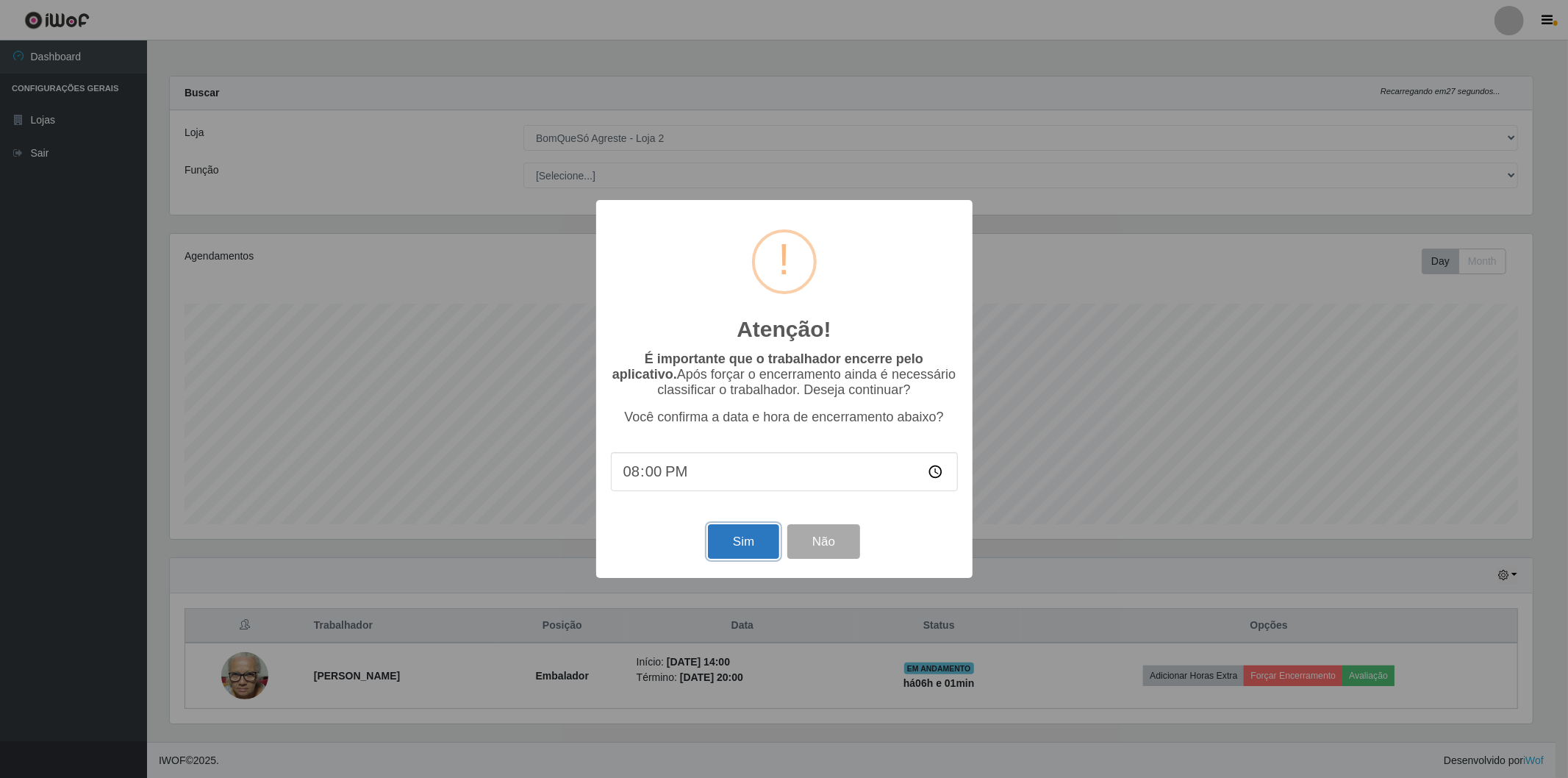
click at [731, 539] on button "Sim" at bounding box center [743, 541] width 71 height 35
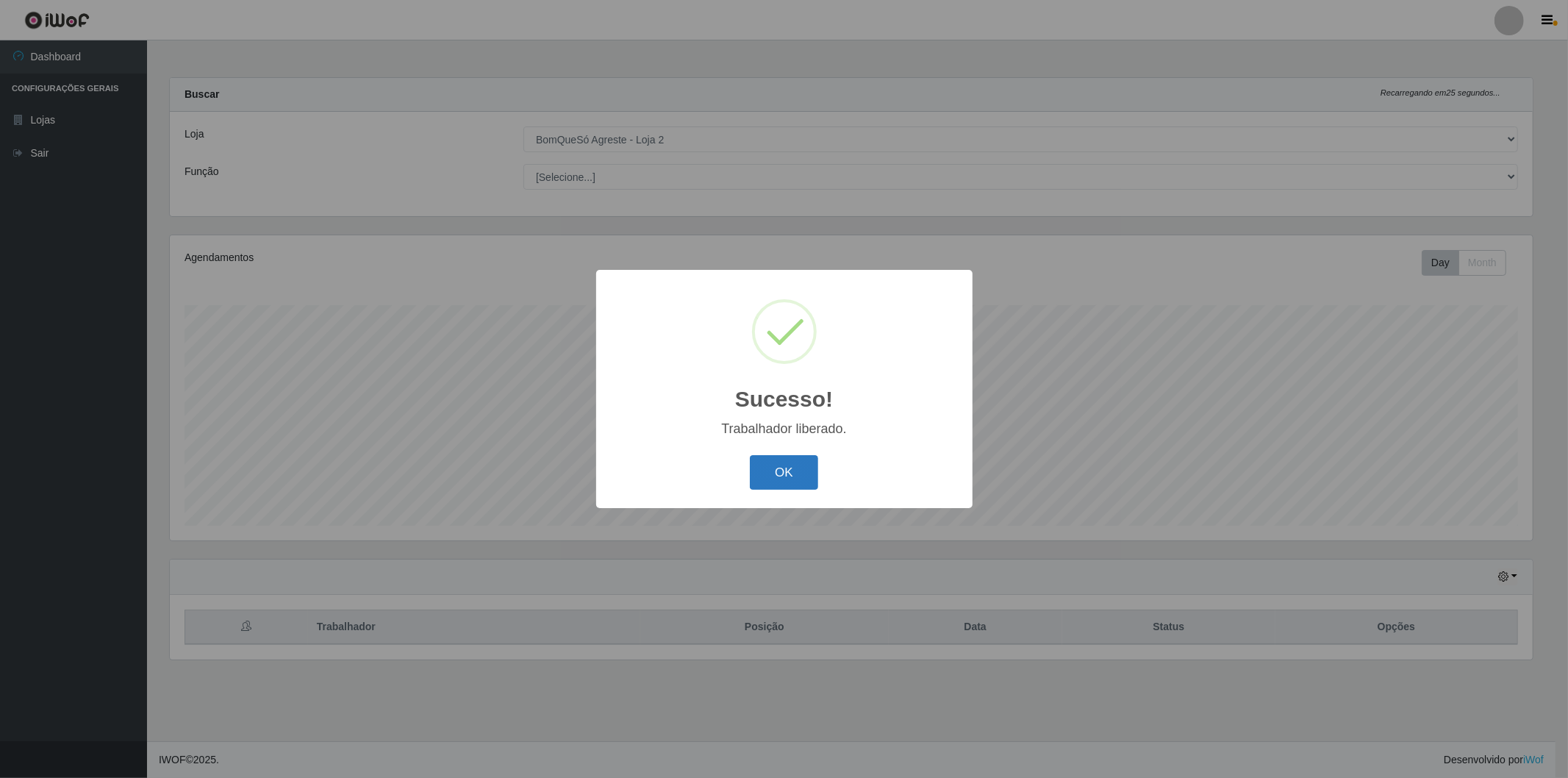
click at [762, 475] on button "OK" at bounding box center [784, 472] width 68 height 35
